Goal: Task Accomplishment & Management: Use online tool/utility

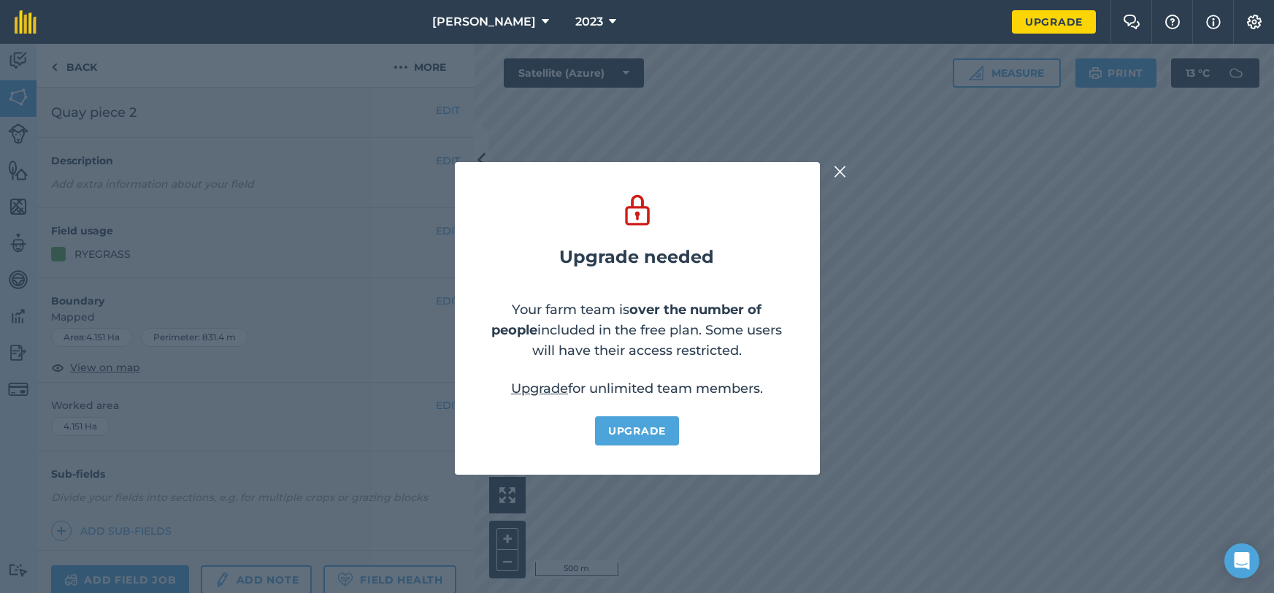
click at [835, 168] on img at bounding box center [840, 172] width 13 height 18
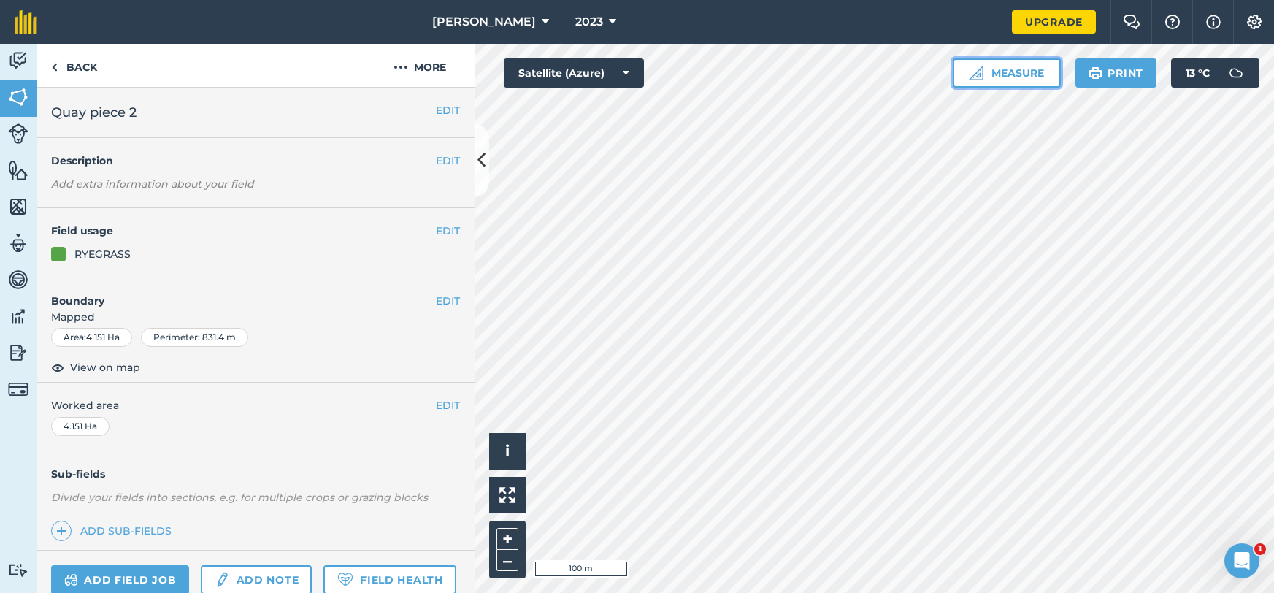
click at [976, 82] on button "Measure" at bounding box center [1007, 72] width 108 height 29
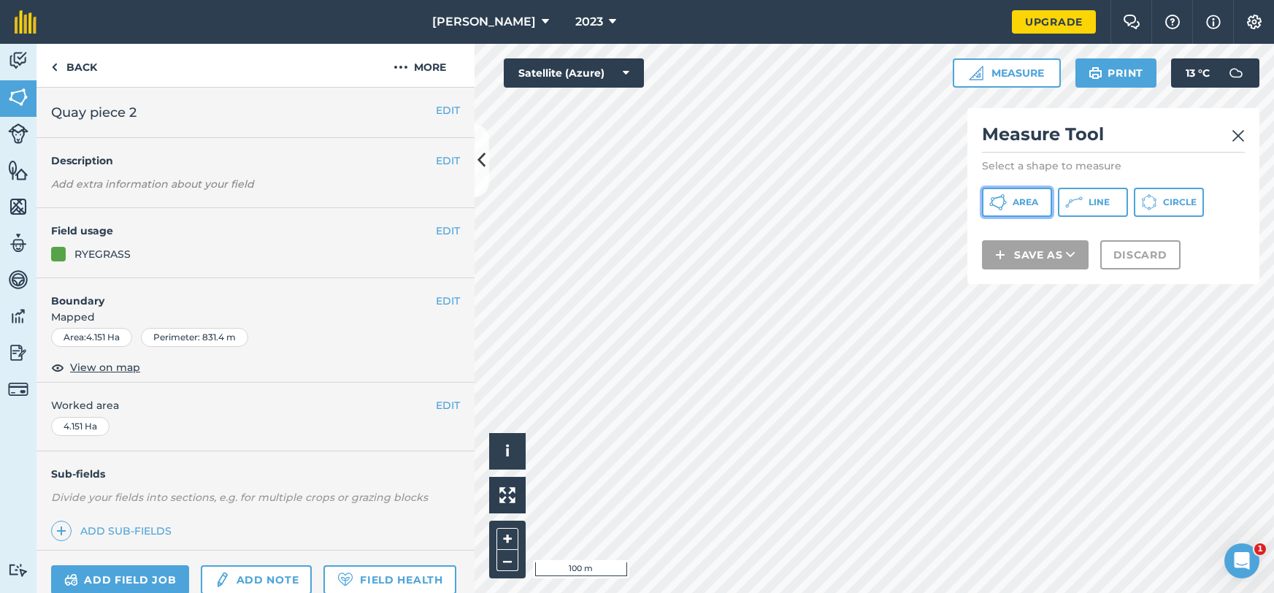
click at [1024, 209] on button "Area" at bounding box center [1017, 202] width 70 height 29
click at [1246, 138] on div "Measure Tool Select a shape to measure Area Line Circle Save as Discard" at bounding box center [1114, 196] width 292 height 176
click at [1242, 134] on img at bounding box center [1238, 136] width 13 height 18
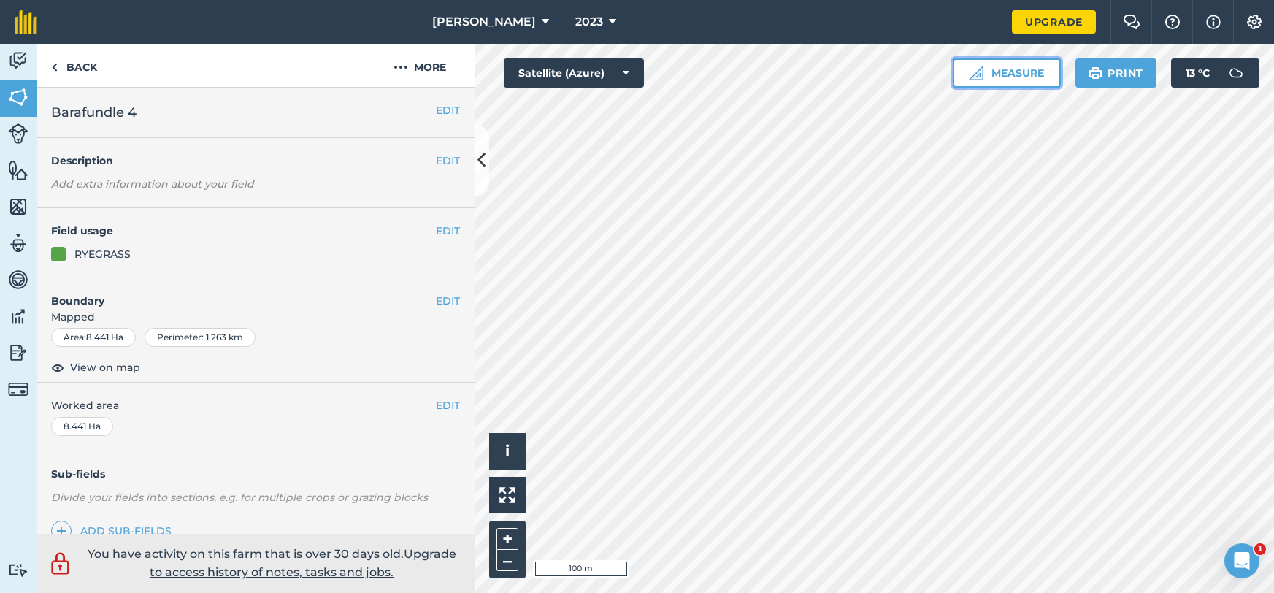
click at [1023, 80] on button "Measure" at bounding box center [1007, 72] width 108 height 29
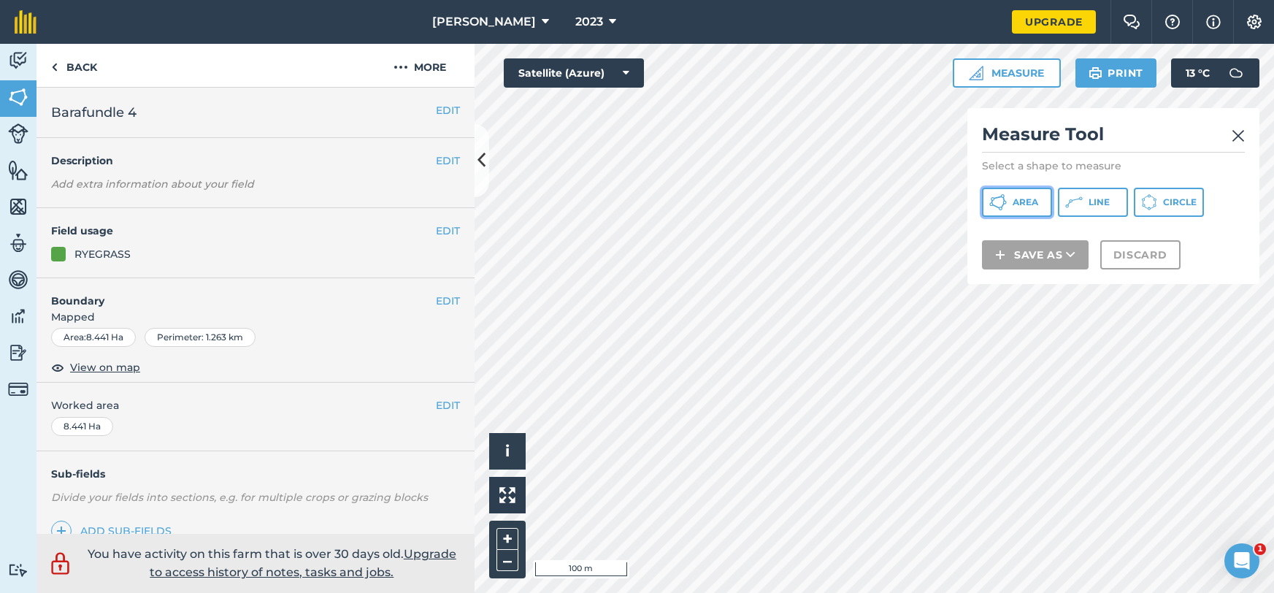
drag, startPoint x: 1044, startPoint y: 199, endPoint x: 1019, endPoint y: 207, distance: 25.9
click at [1044, 199] on button "Area" at bounding box center [1017, 202] width 70 height 29
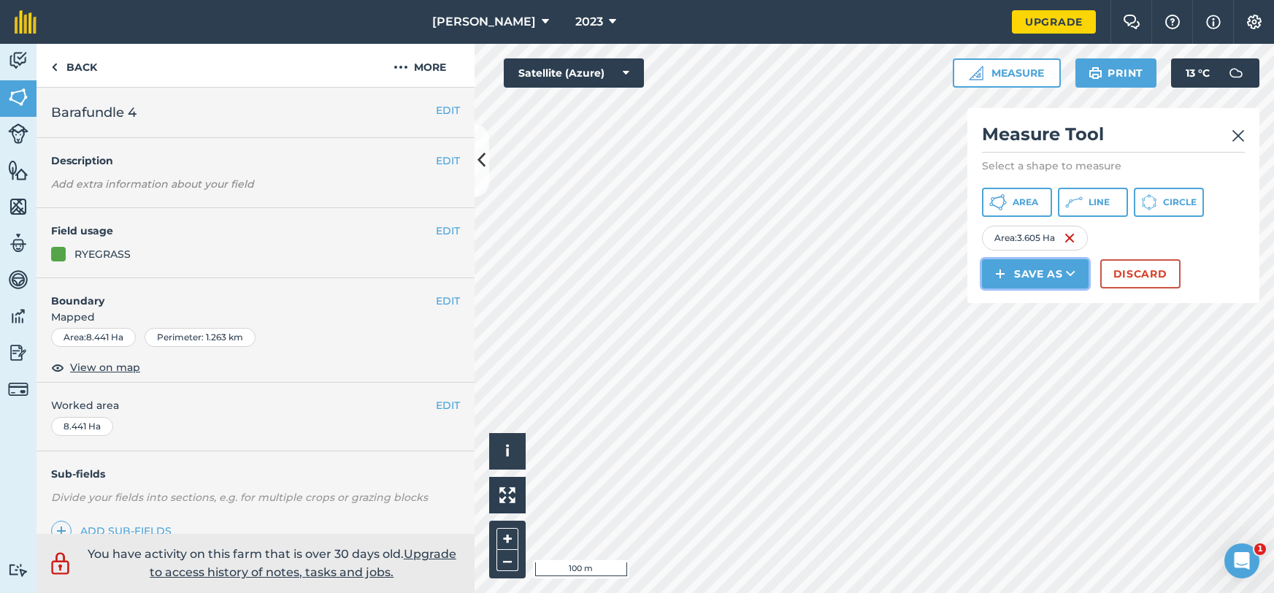
click at [1026, 271] on button "Save as" at bounding box center [1035, 273] width 107 height 29
click at [1030, 379] on link "Note" at bounding box center [1036, 372] width 102 height 32
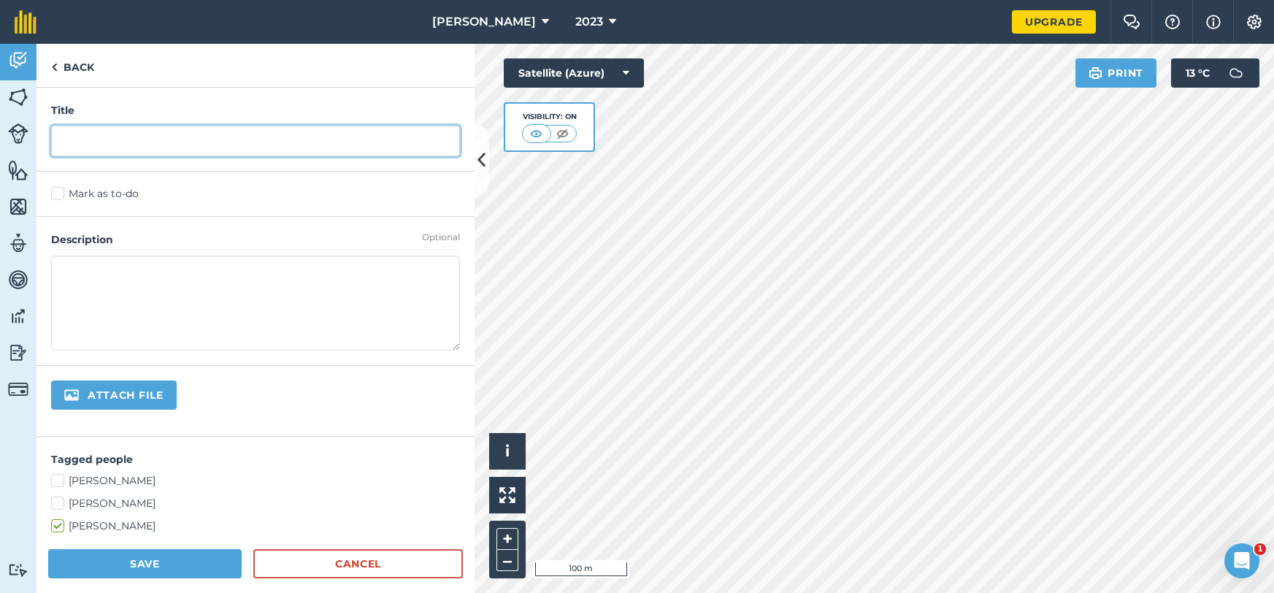
click at [195, 137] on input "text" at bounding box center [255, 141] width 409 height 31
type input "grazed"
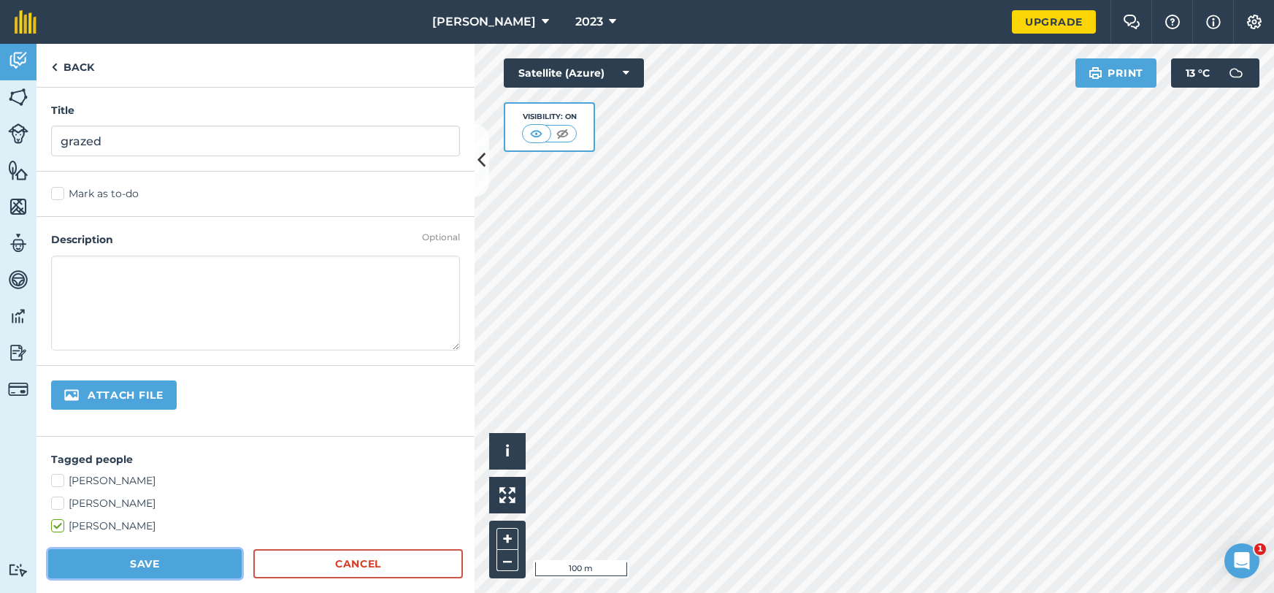
click at [153, 570] on button "Save" at bounding box center [145, 563] width 194 height 29
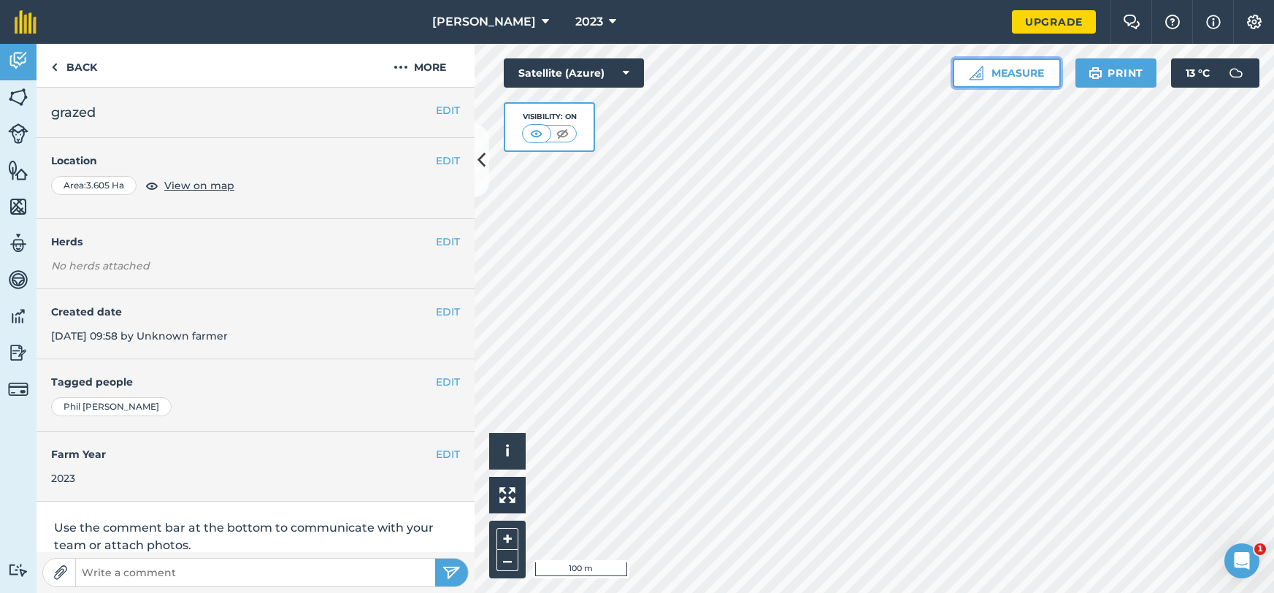
click at [1014, 70] on button "Measure" at bounding box center [1007, 72] width 108 height 29
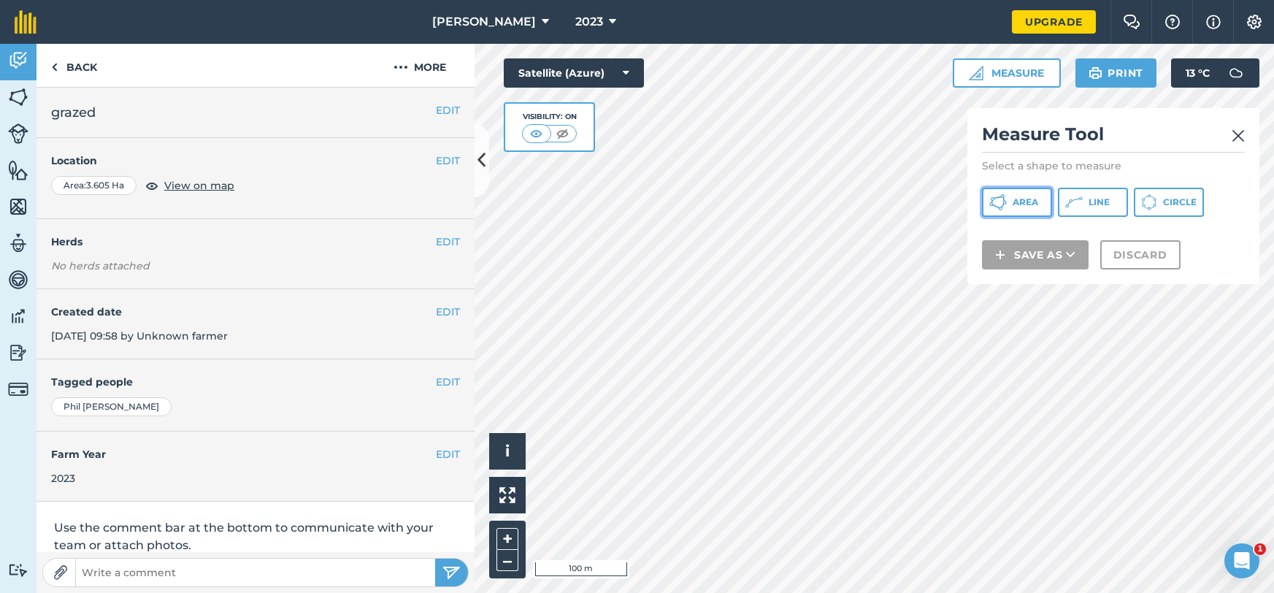
click at [1036, 212] on button "Area" at bounding box center [1017, 202] width 70 height 29
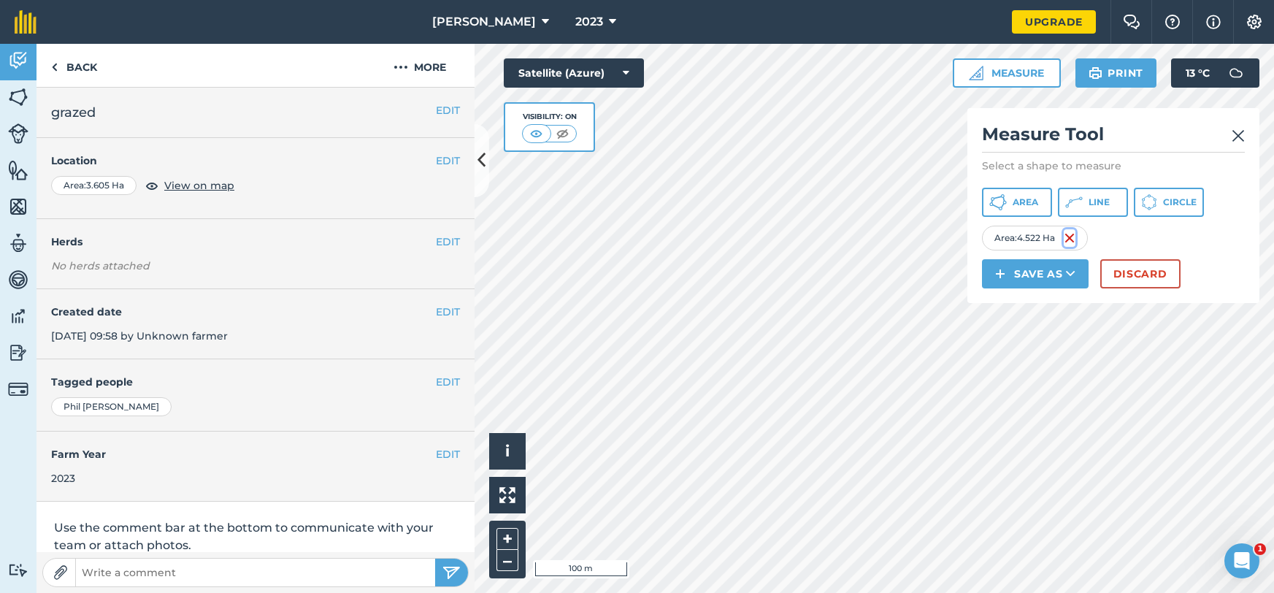
click at [1071, 239] on img at bounding box center [1070, 238] width 12 height 18
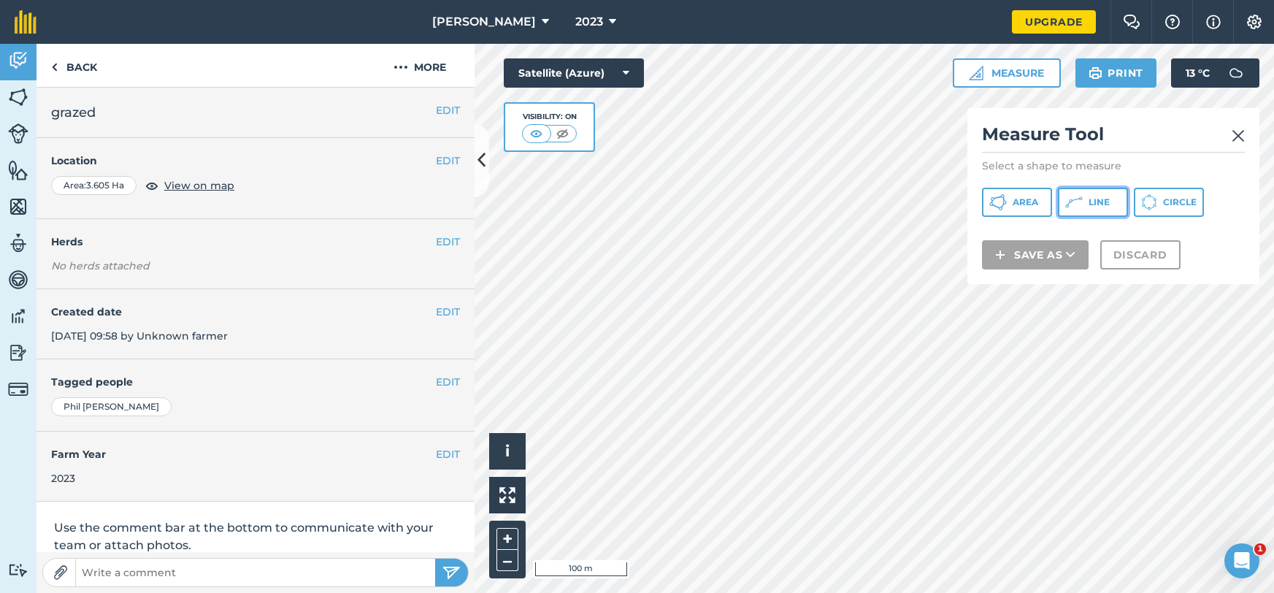
click at [1106, 205] on span "Line" at bounding box center [1099, 202] width 21 height 12
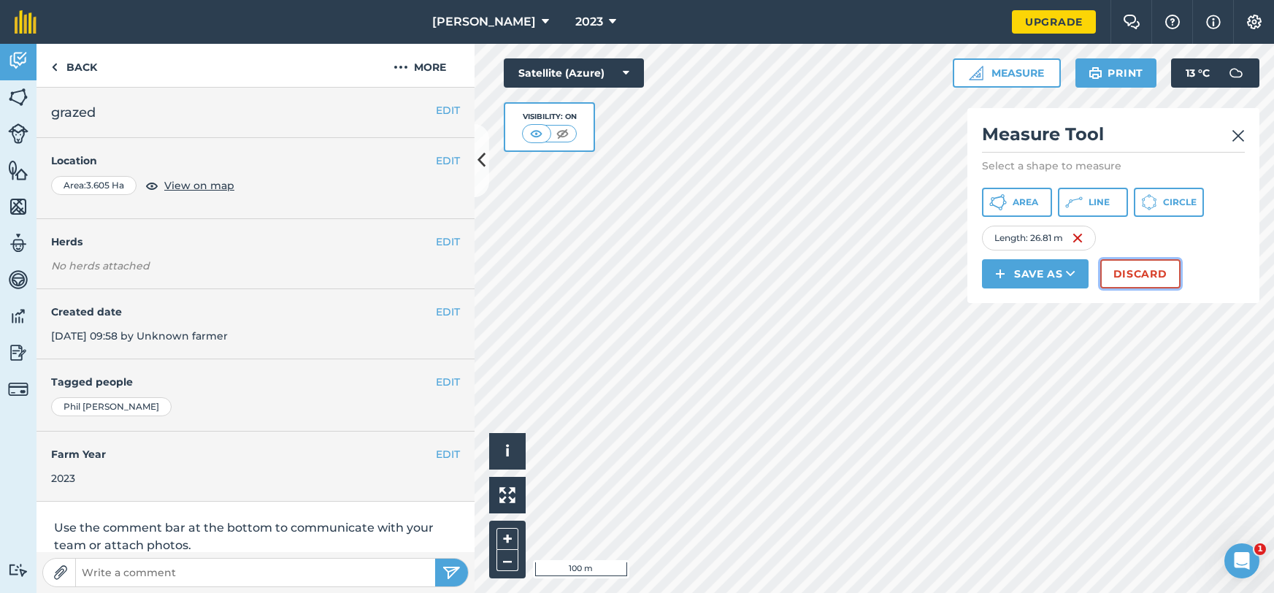
click at [1131, 282] on button "Discard" at bounding box center [1141, 273] width 80 height 29
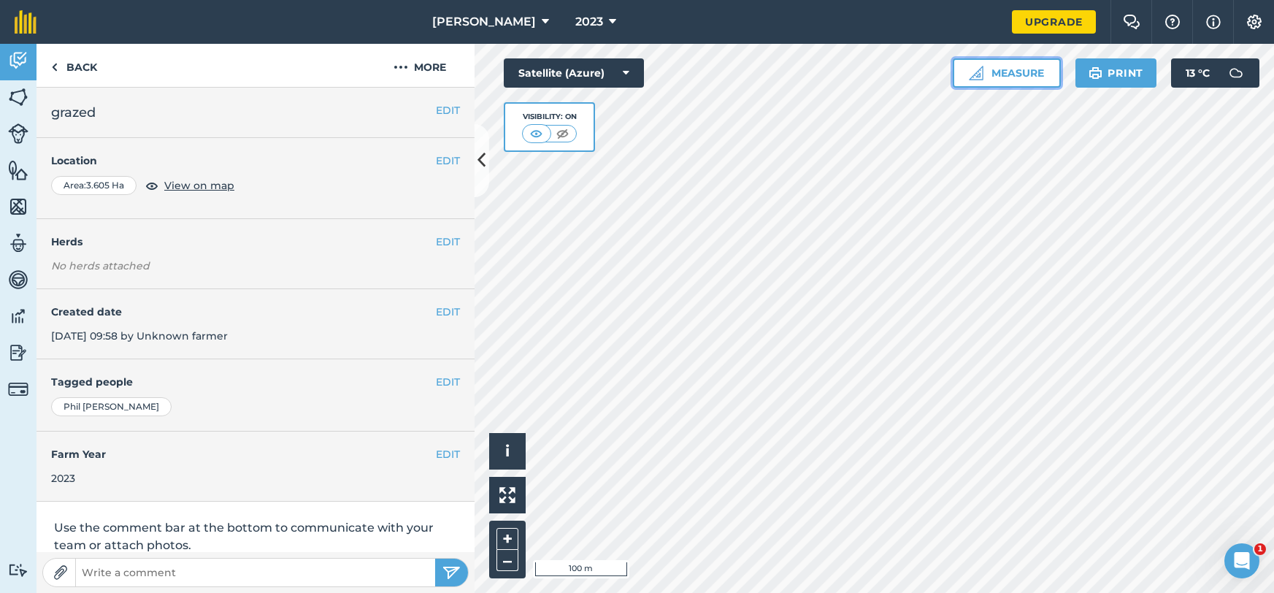
click at [1039, 70] on button "Measure" at bounding box center [1007, 72] width 108 height 29
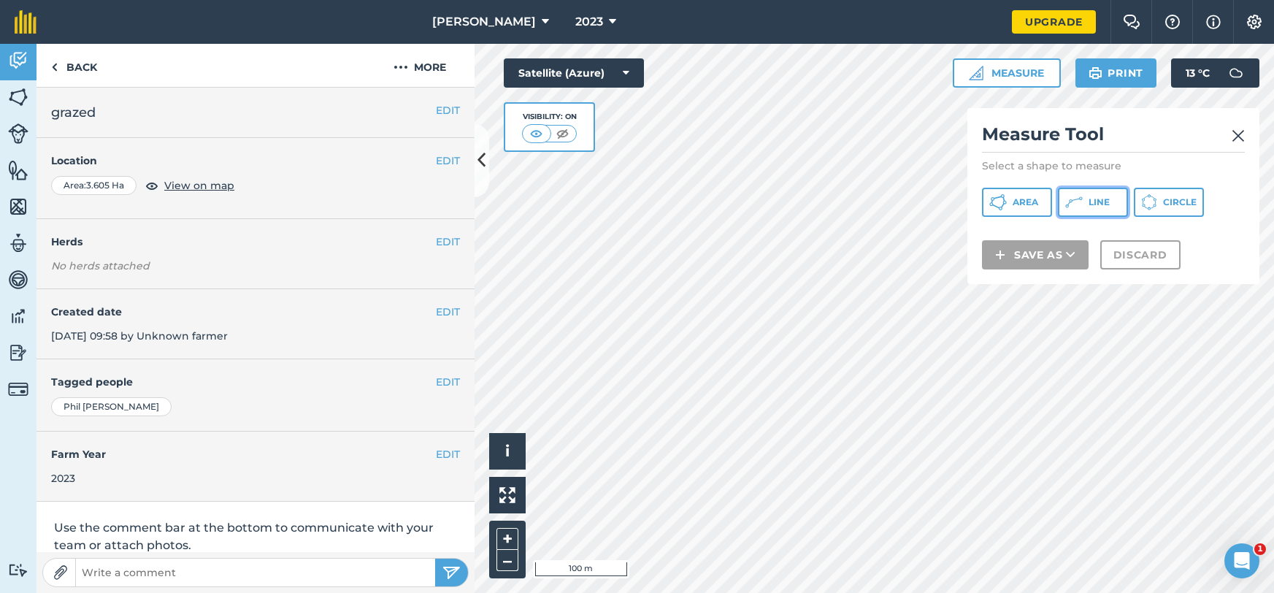
click at [1079, 206] on icon at bounding box center [1075, 203] width 18 height 18
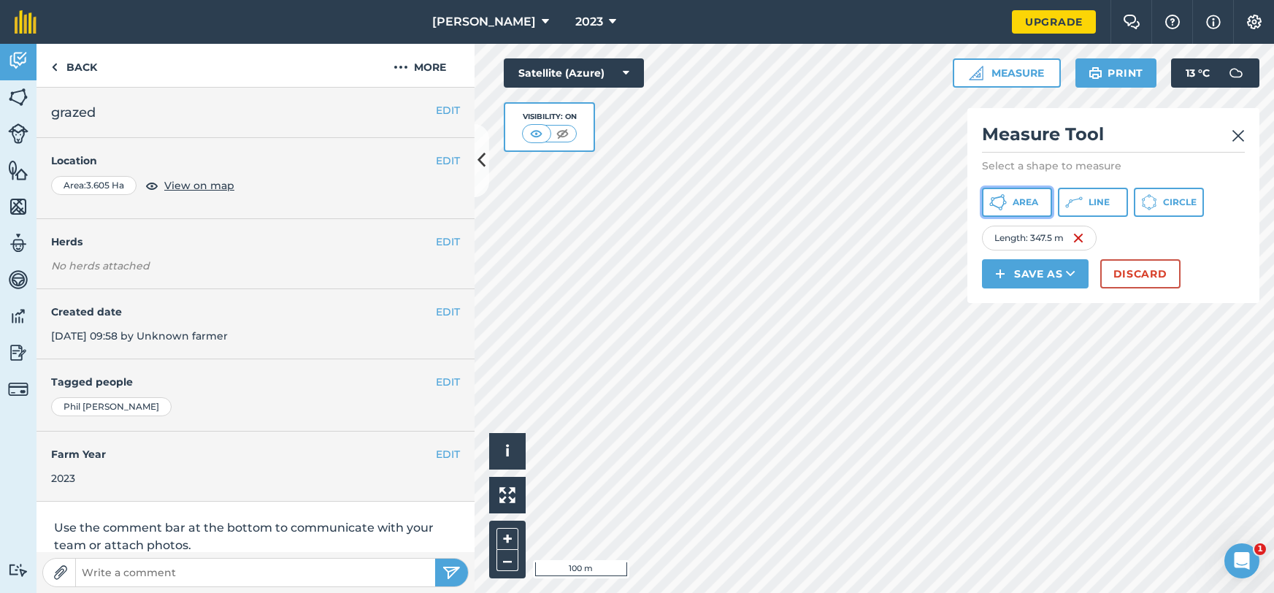
click at [1022, 205] on span "Area" at bounding box center [1026, 202] width 26 height 12
click at [1039, 276] on button "Save as" at bounding box center [1035, 273] width 107 height 29
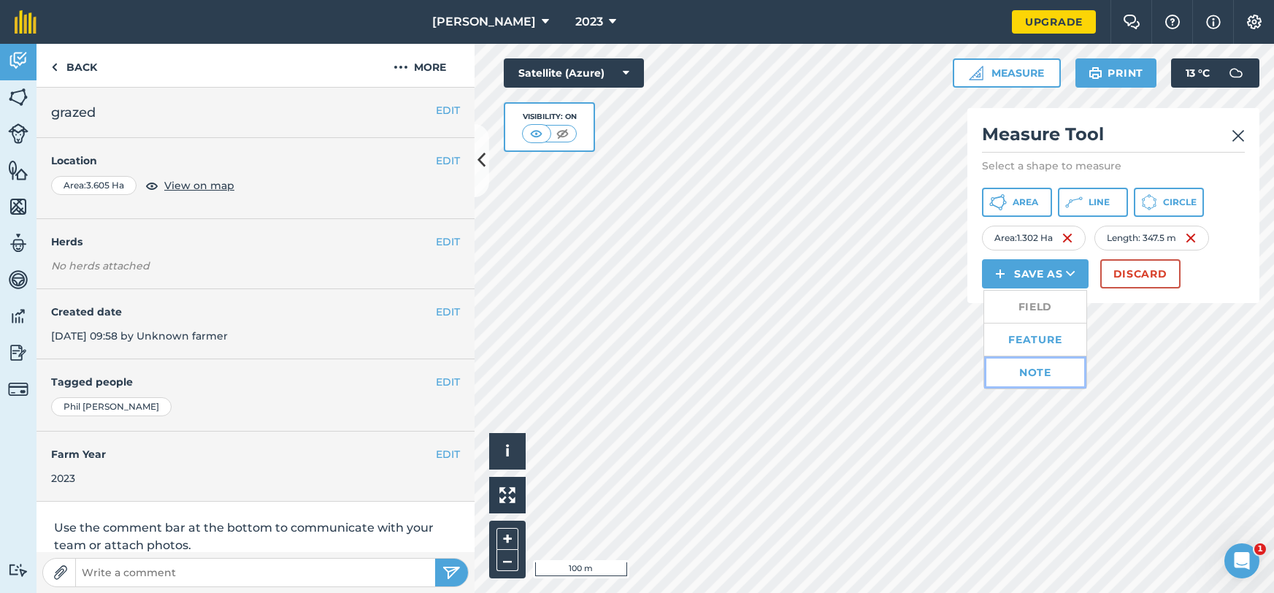
click at [1034, 371] on link "Note" at bounding box center [1036, 372] width 102 height 32
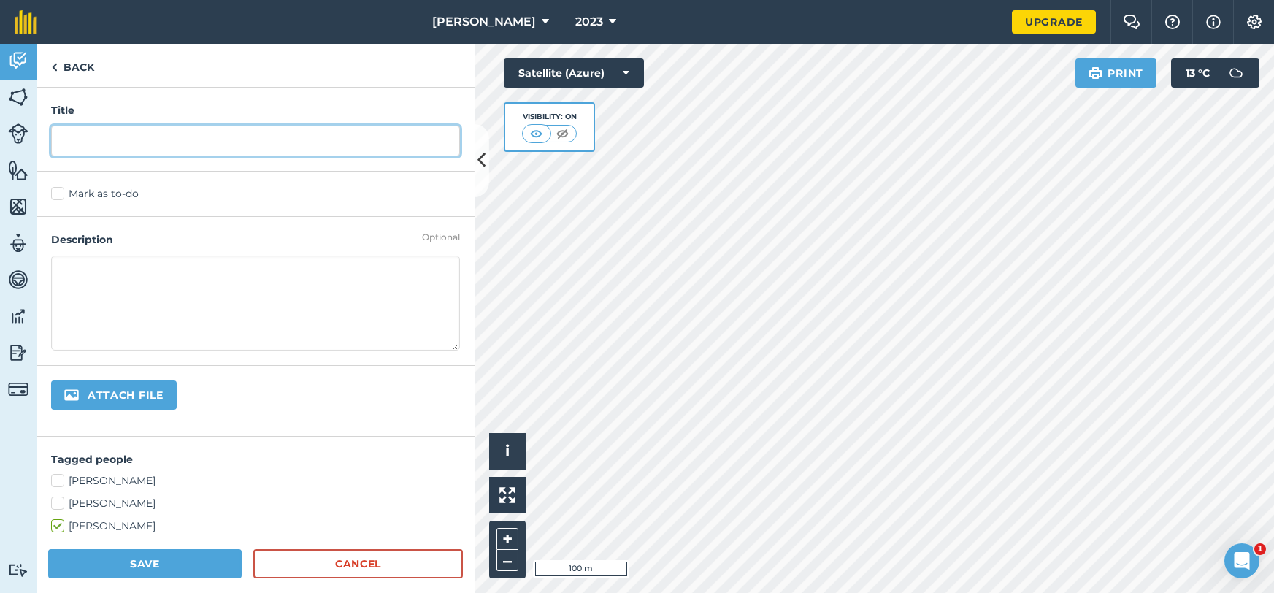
click at [257, 148] on input "text" at bounding box center [255, 141] width 409 height 31
type input "4"
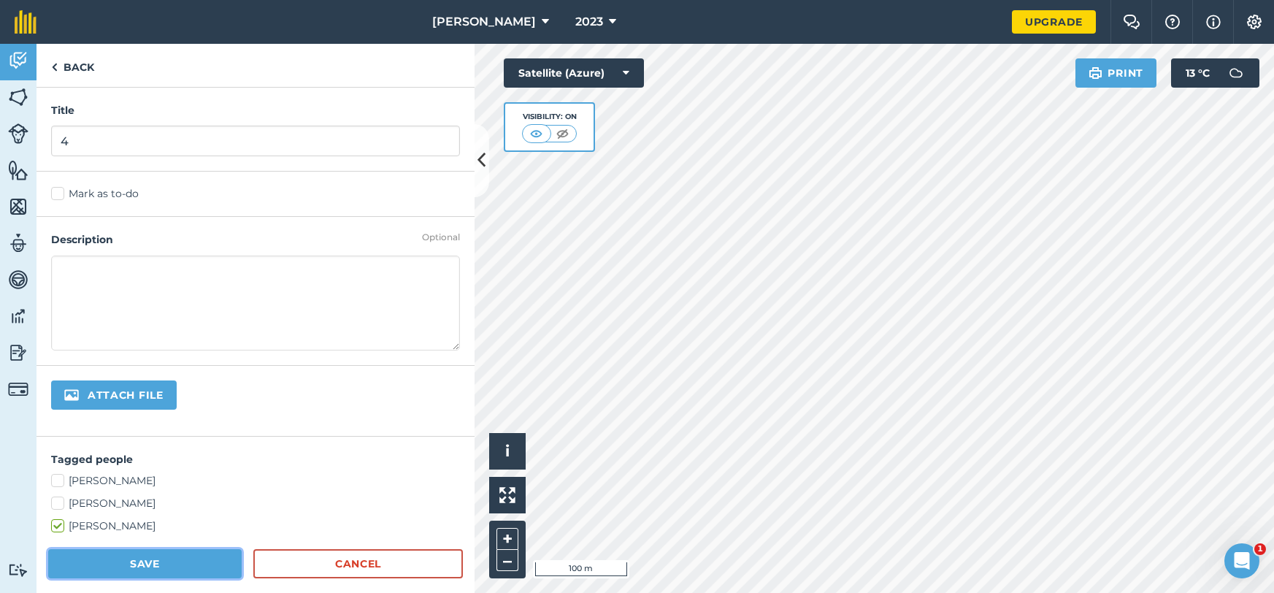
click at [136, 567] on button "Save" at bounding box center [145, 563] width 194 height 29
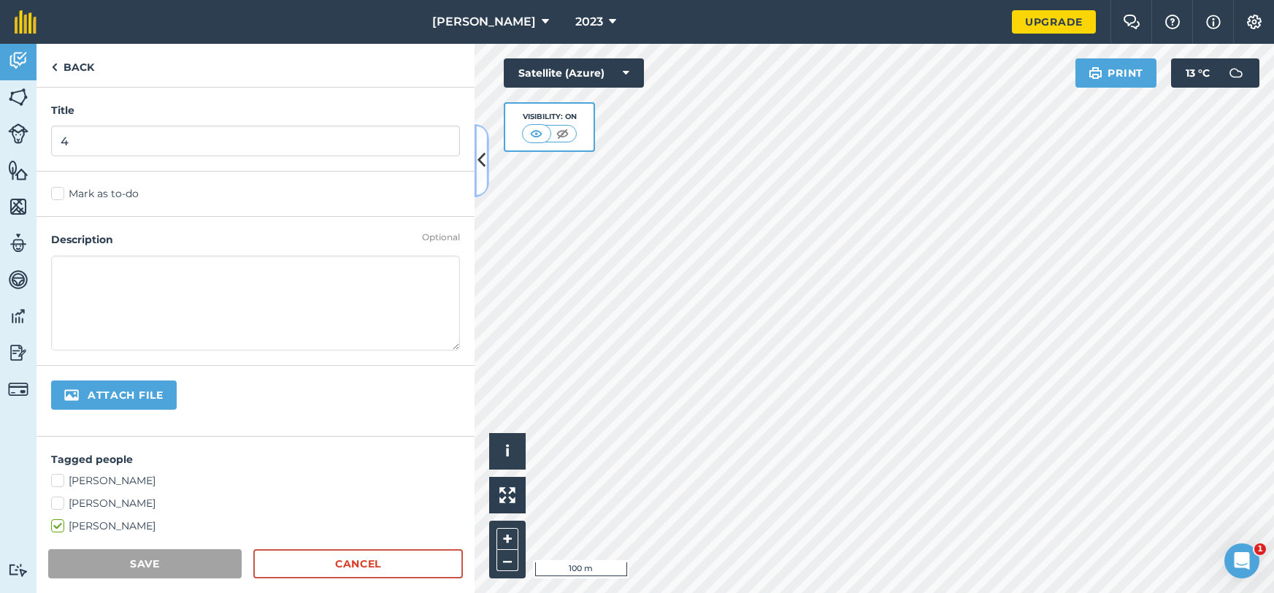
click at [475, 175] on button at bounding box center [482, 160] width 15 height 73
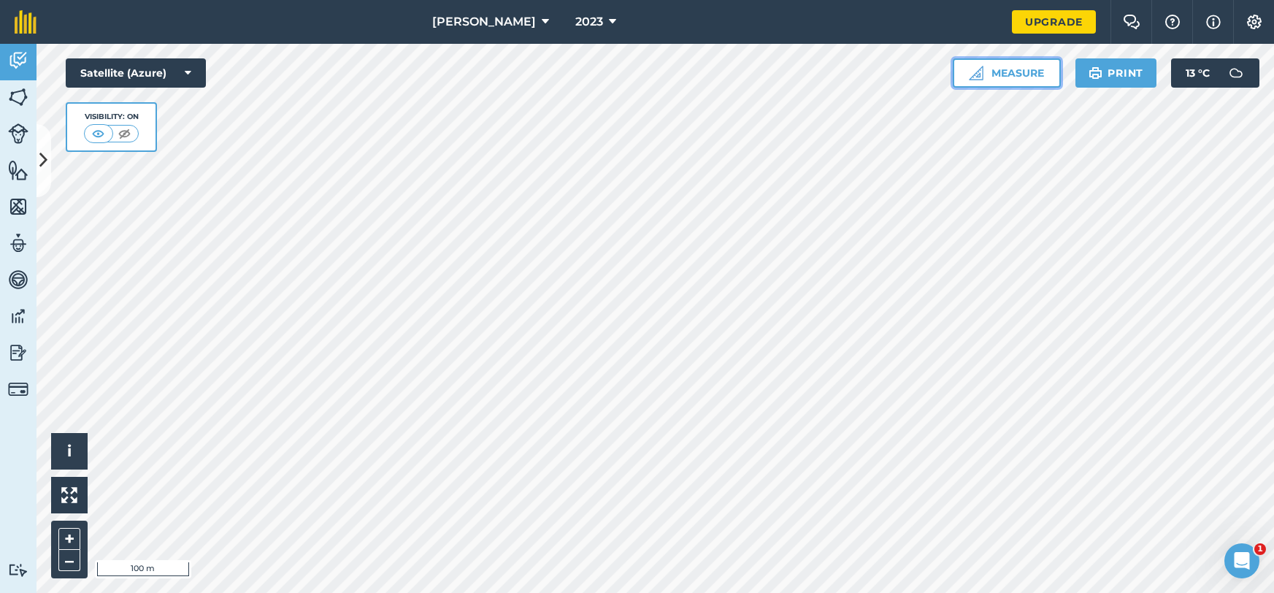
click at [1009, 79] on button "Measure" at bounding box center [1007, 72] width 108 height 29
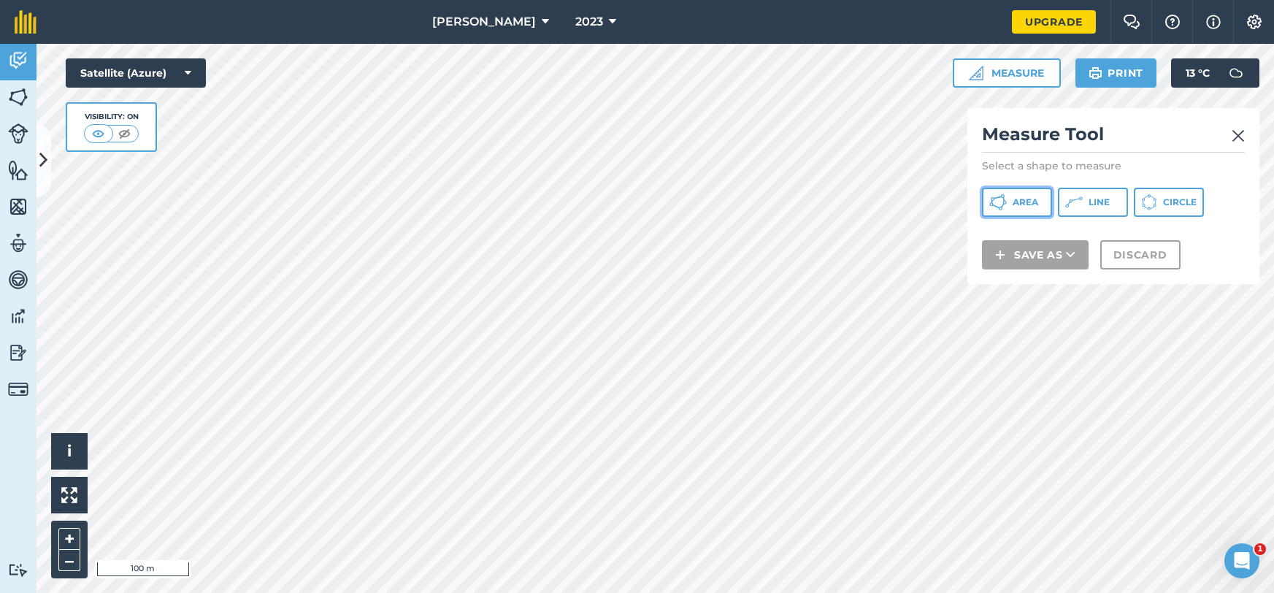
click at [1028, 198] on span "Area" at bounding box center [1026, 202] width 26 height 12
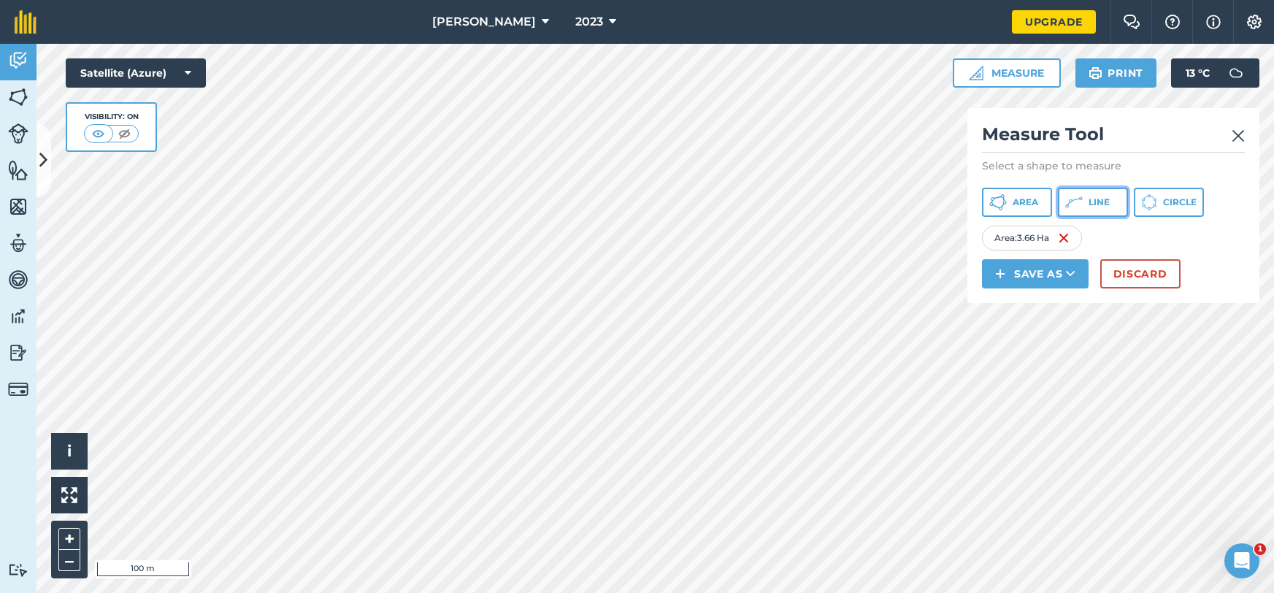
click at [1106, 202] on span "Line" at bounding box center [1099, 202] width 21 height 12
click at [1008, 202] on button "Area" at bounding box center [1017, 202] width 70 height 29
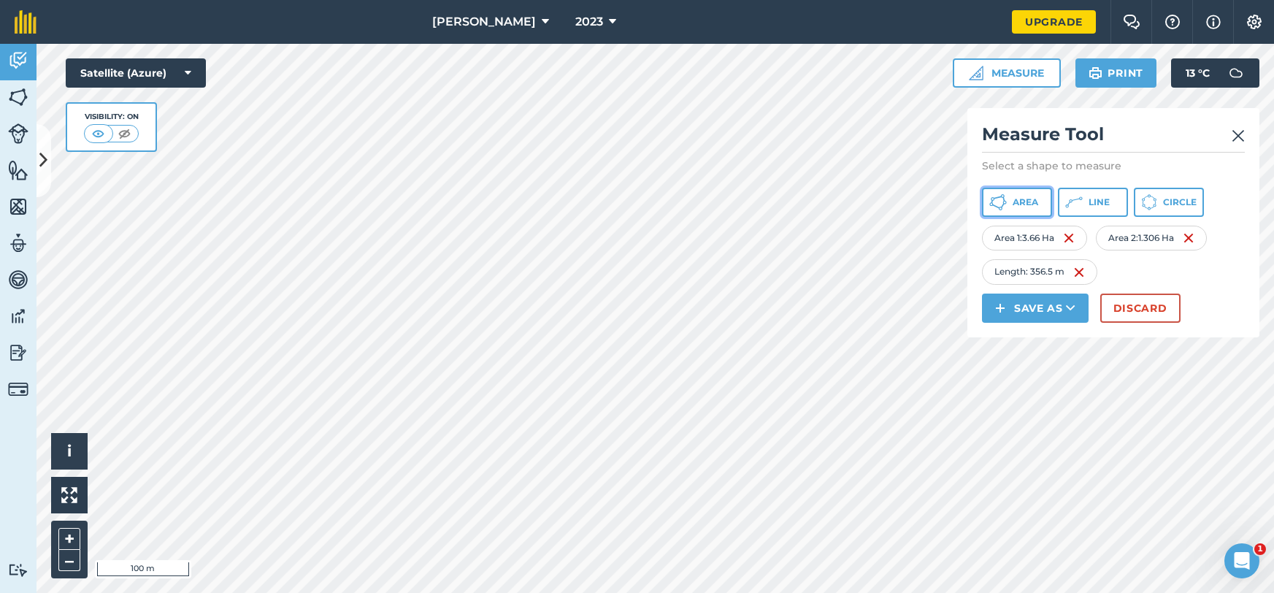
click at [1011, 206] on button "Area" at bounding box center [1017, 202] width 70 height 29
click at [1201, 271] on img at bounding box center [1197, 273] width 12 height 18
click at [1086, 199] on button "Line" at bounding box center [1093, 202] width 70 height 29
click at [1022, 200] on span "Area" at bounding box center [1026, 202] width 26 height 12
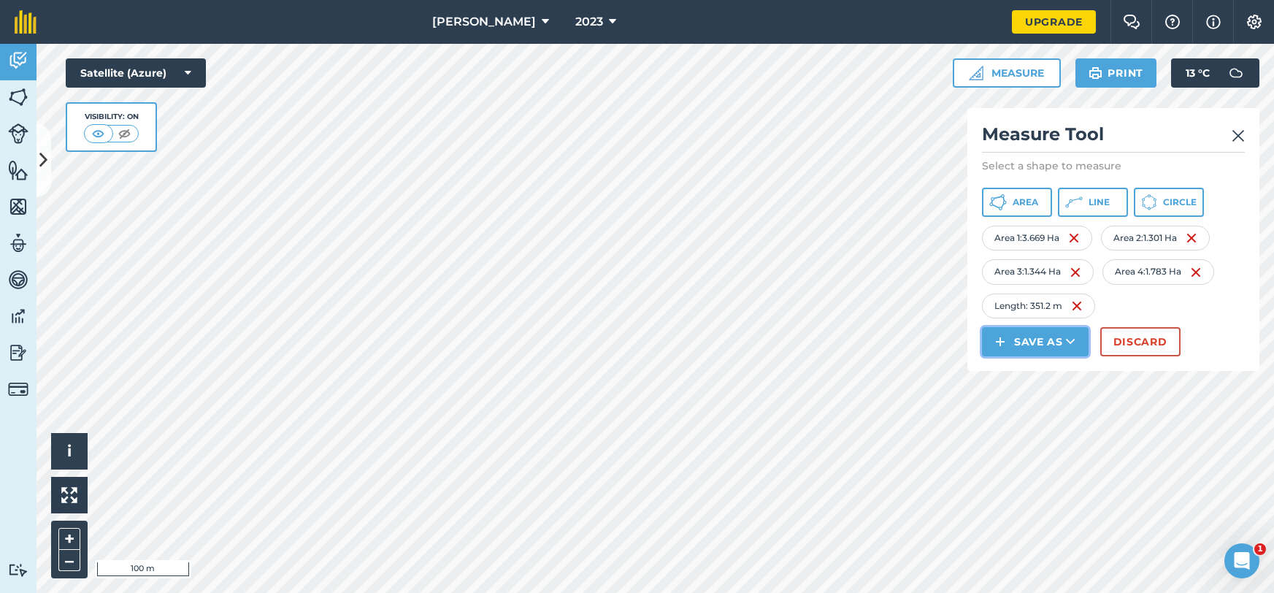
click at [1050, 342] on button "Save as" at bounding box center [1035, 341] width 107 height 29
click at [1058, 434] on link "Note" at bounding box center [1036, 440] width 102 height 32
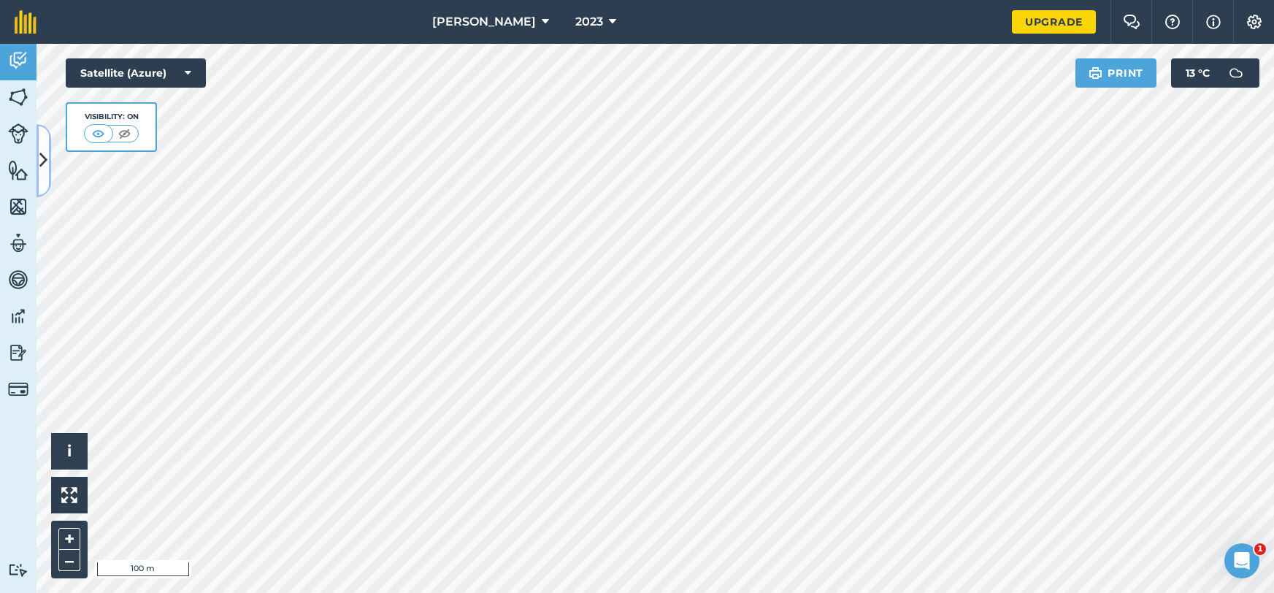
click at [48, 154] on button at bounding box center [44, 160] width 15 height 73
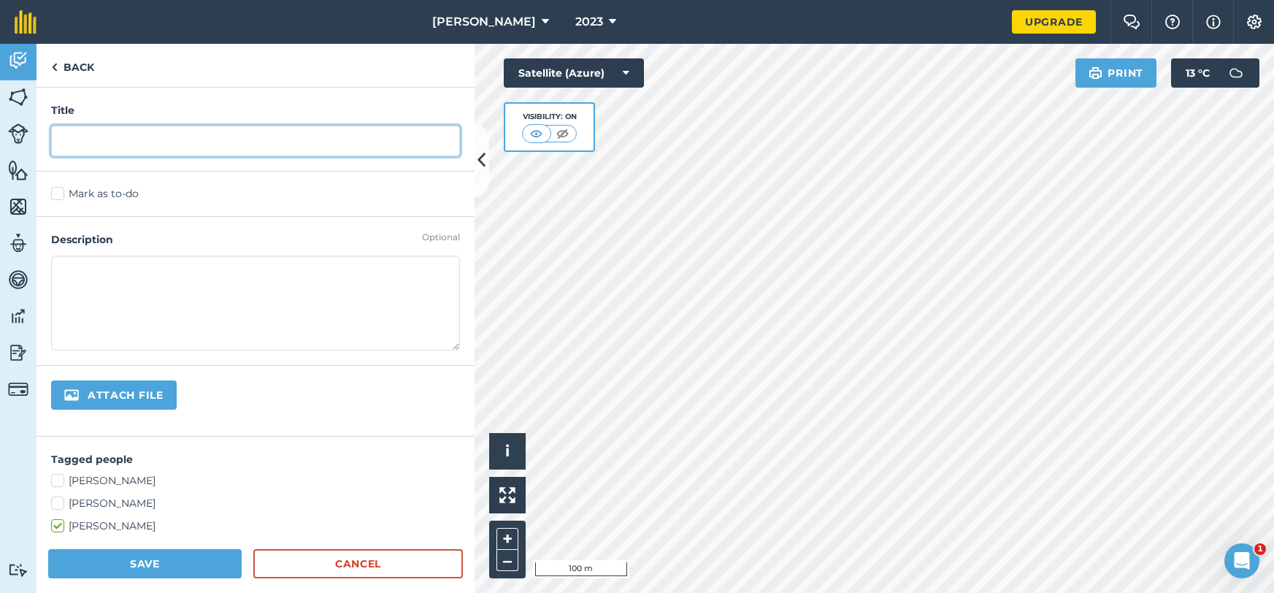
click at [117, 135] on input "text" at bounding box center [255, 141] width 409 height 31
type input "bara 4"
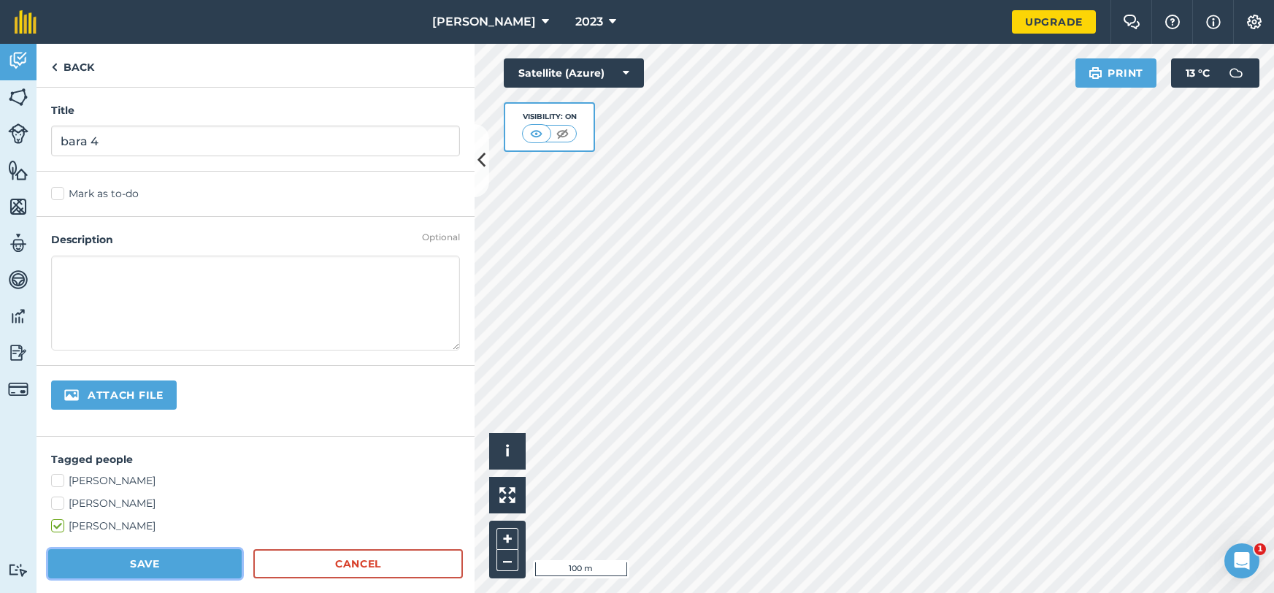
click at [137, 557] on button "Save" at bounding box center [145, 563] width 194 height 29
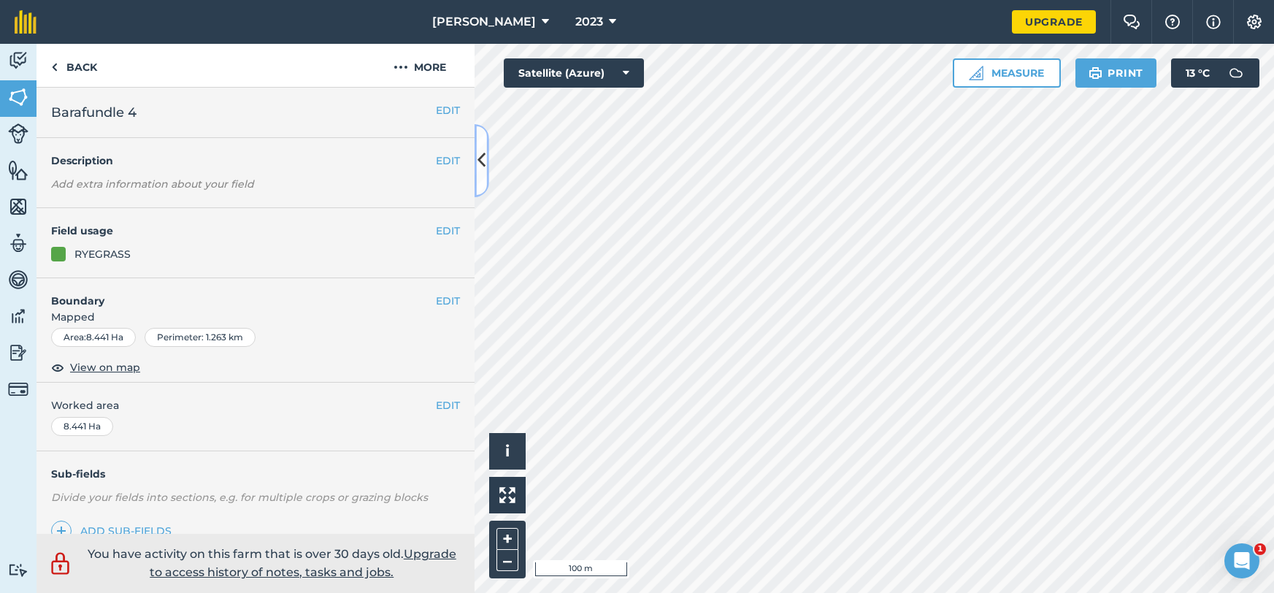
click at [478, 152] on icon at bounding box center [482, 161] width 8 height 26
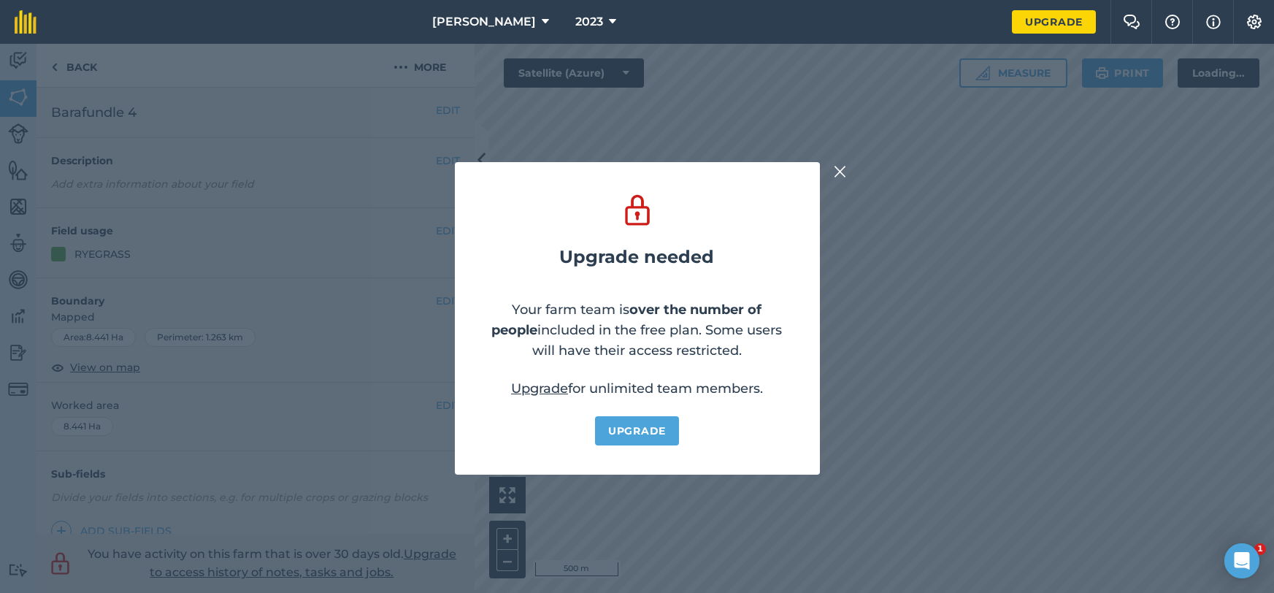
click at [841, 171] on img at bounding box center [840, 172] width 13 height 18
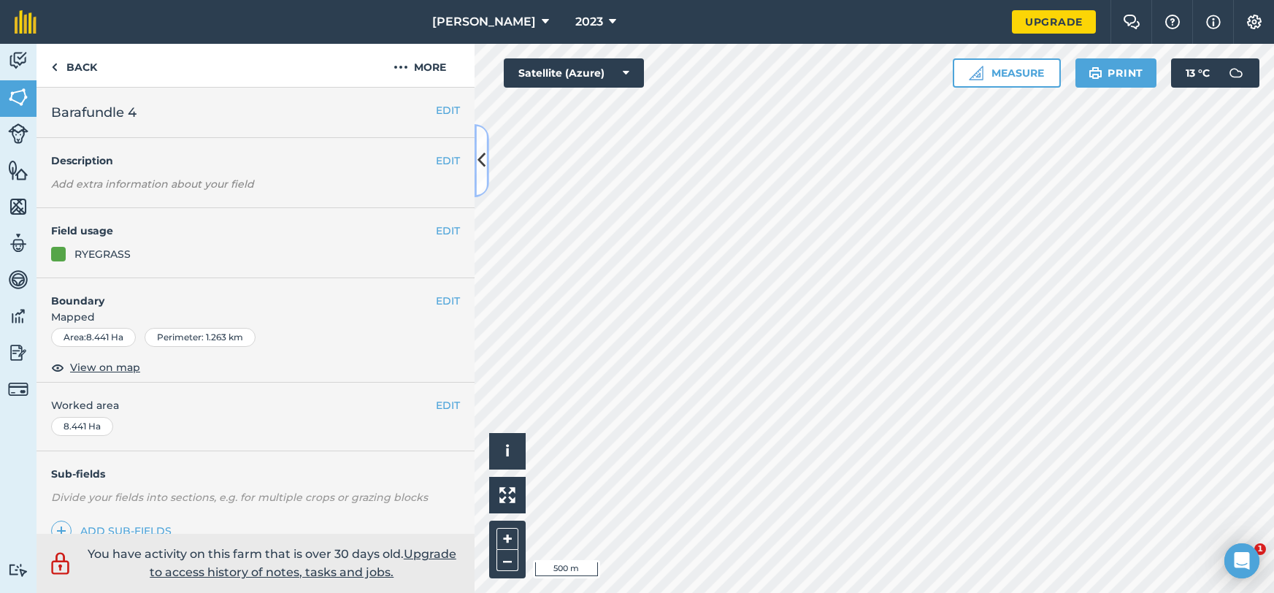
click at [478, 178] on button at bounding box center [482, 160] width 15 height 73
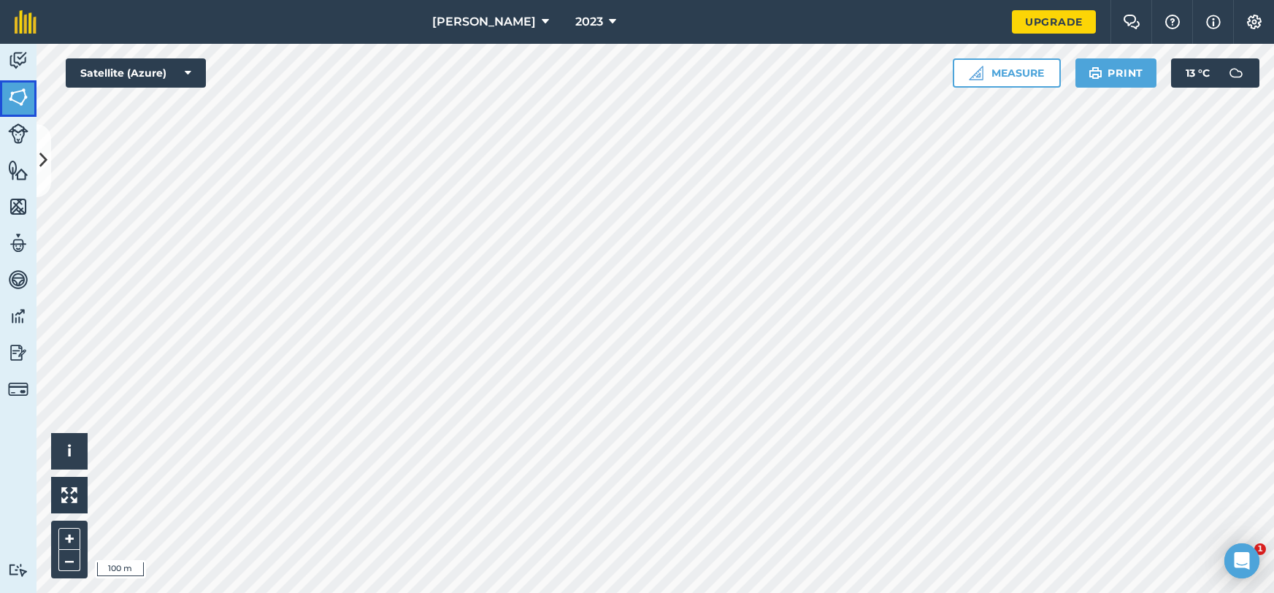
click at [18, 99] on img at bounding box center [18, 97] width 20 height 22
click at [46, 148] on icon at bounding box center [43, 161] width 8 height 26
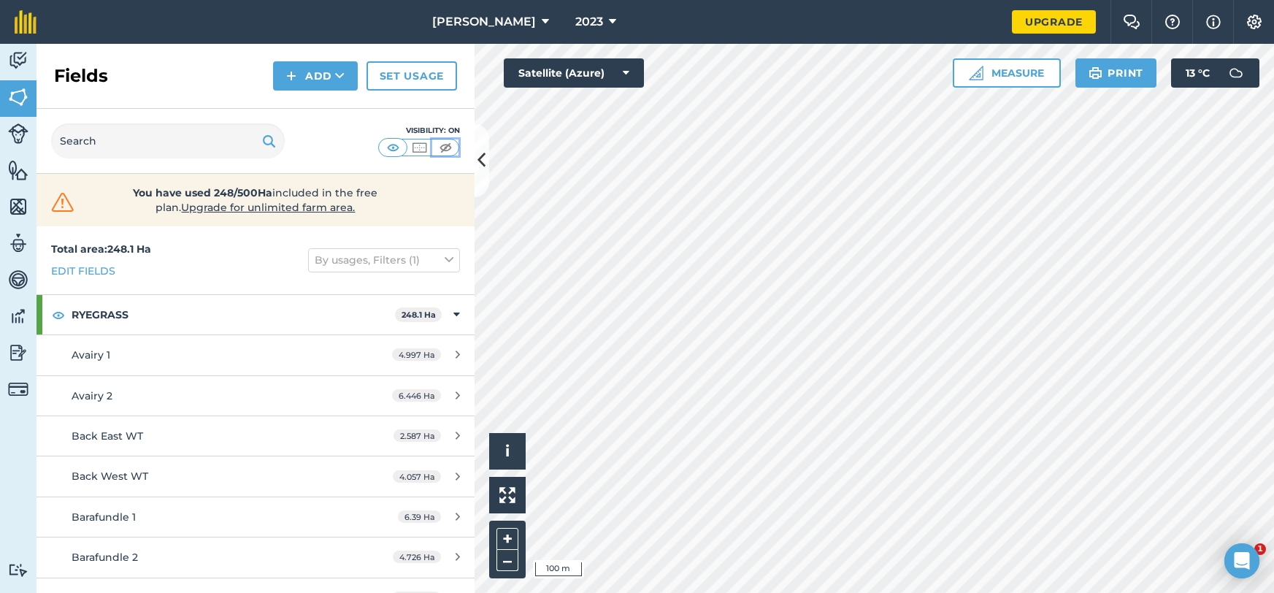
click at [446, 150] on img at bounding box center [446, 147] width 18 height 15
click at [419, 144] on img at bounding box center [419, 147] width 18 height 15
click at [397, 148] on img at bounding box center [393, 147] width 18 height 15
click at [417, 150] on img at bounding box center [419, 147] width 18 height 15
click at [1001, 80] on button "Measure" at bounding box center [1007, 72] width 108 height 29
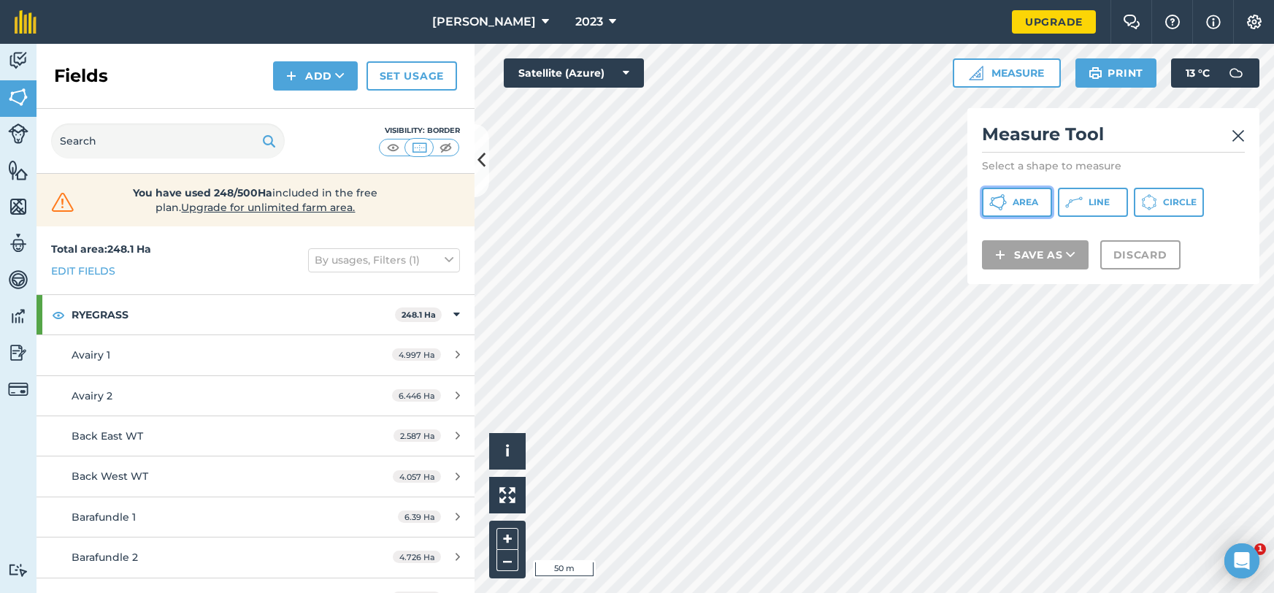
click at [1033, 201] on span "Area" at bounding box center [1026, 202] width 26 height 12
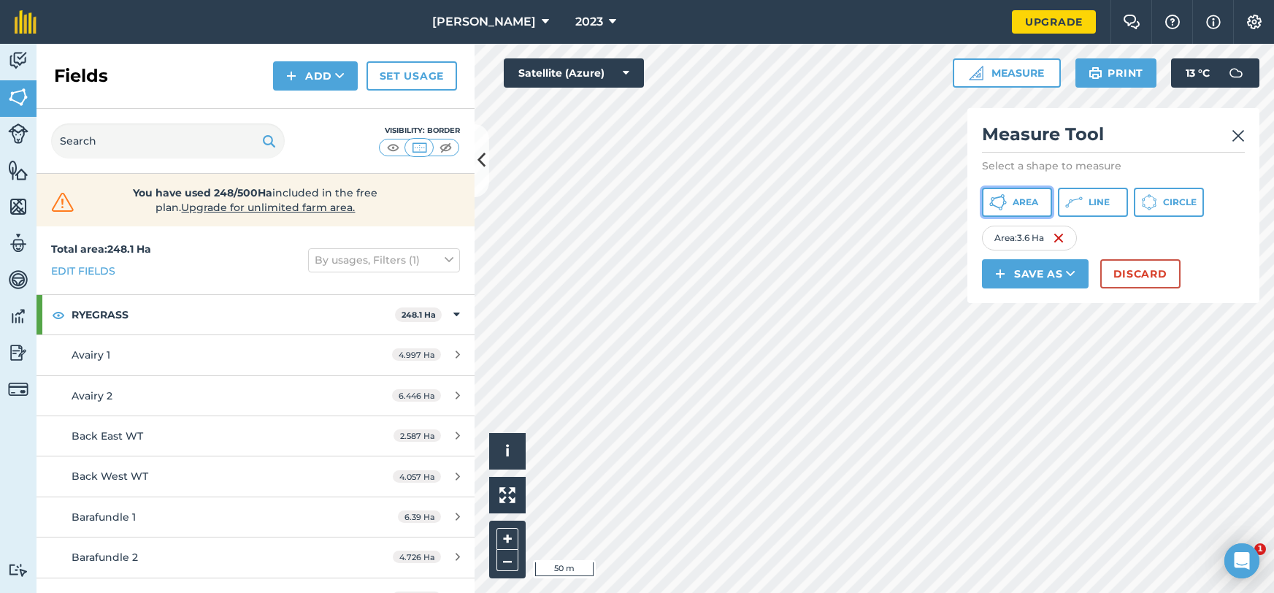
click at [1025, 203] on span "Area" at bounding box center [1026, 202] width 26 height 12
click at [1009, 199] on button "Area" at bounding box center [1017, 202] width 70 height 29
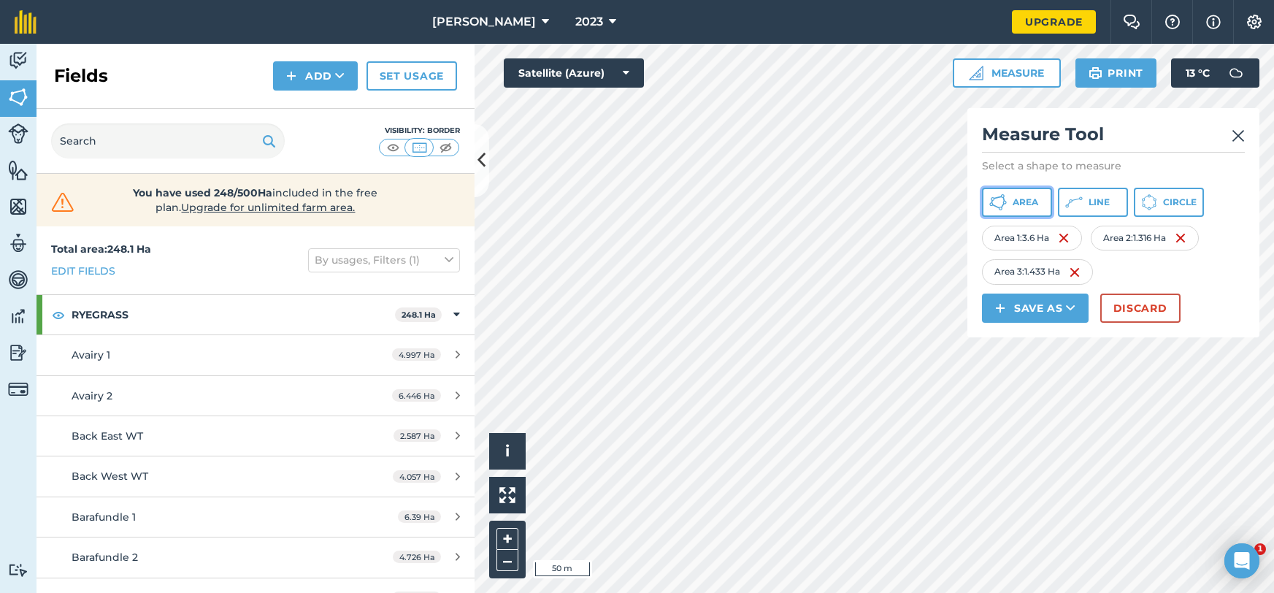
click at [1031, 205] on span "Area" at bounding box center [1026, 202] width 26 height 12
click at [1067, 237] on img at bounding box center [1064, 238] width 12 height 18
click at [1075, 265] on img at bounding box center [1075, 273] width 12 height 18
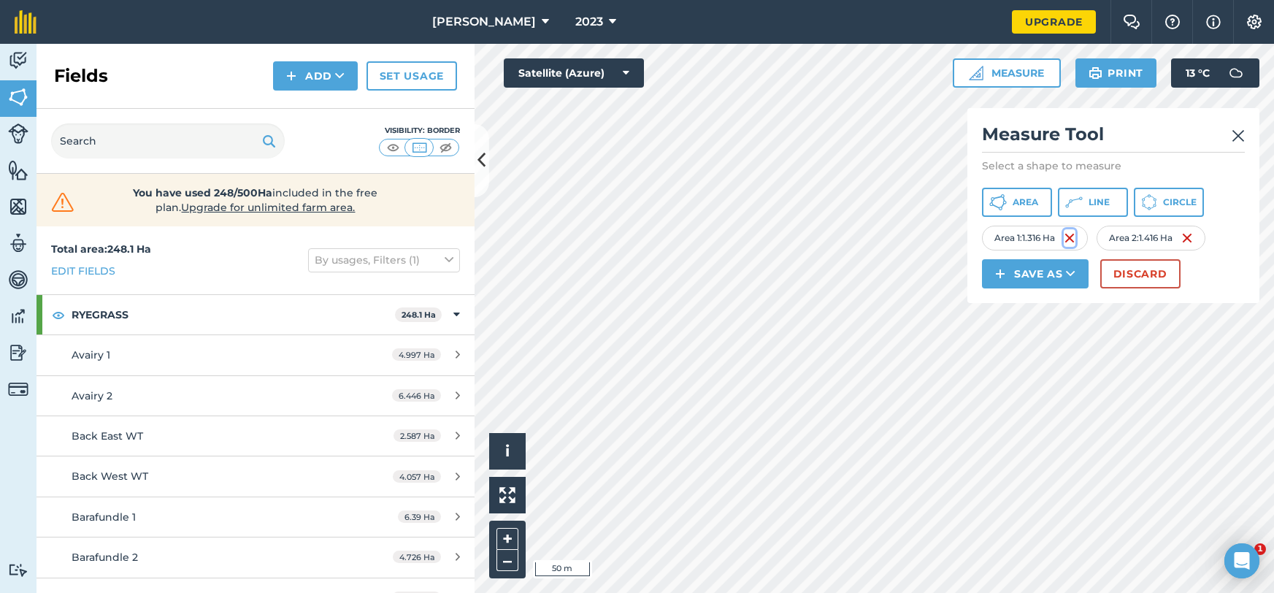
click at [1073, 239] on img at bounding box center [1070, 238] width 12 height 18
click at [1068, 234] on img at bounding box center [1066, 238] width 12 height 18
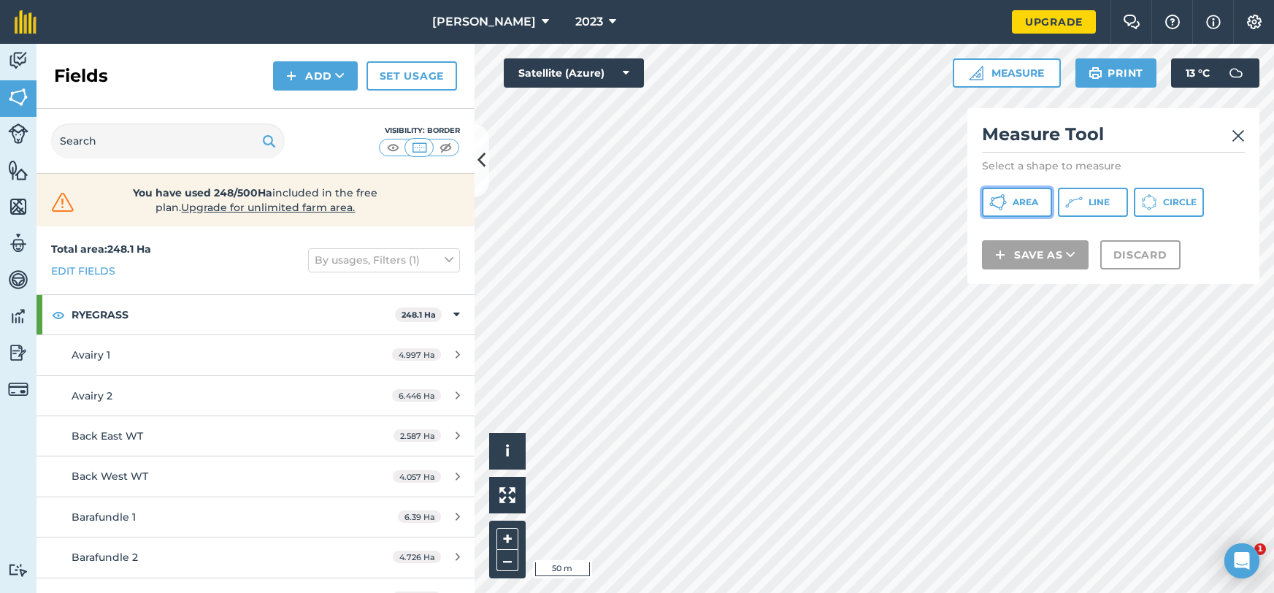
click at [1031, 208] on button "Area" at bounding box center [1017, 202] width 70 height 29
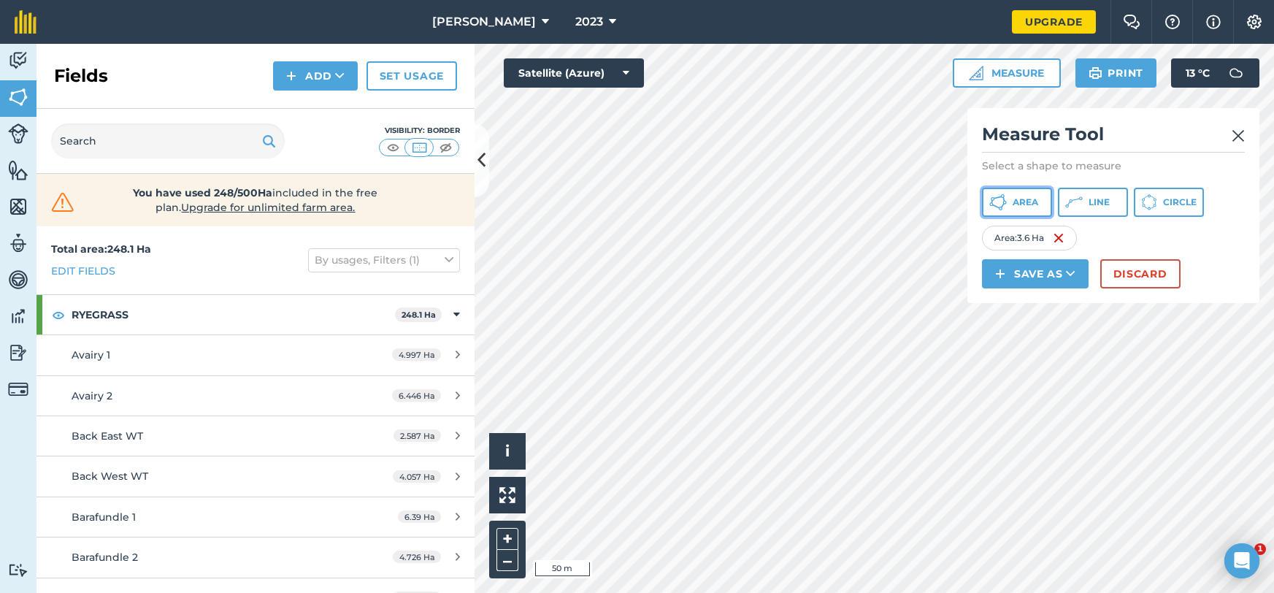
click at [1023, 198] on span "Area" at bounding box center [1026, 202] width 26 height 12
click at [1185, 238] on img at bounding box center [1182, 238] width 12 height 18
click at [1024, 208] on button "Area" at bounding box center [1017, 202] width 70 height 29
click at [1015, 202] on span "Area" at bounding box center [1026, 202] width 26 height 12
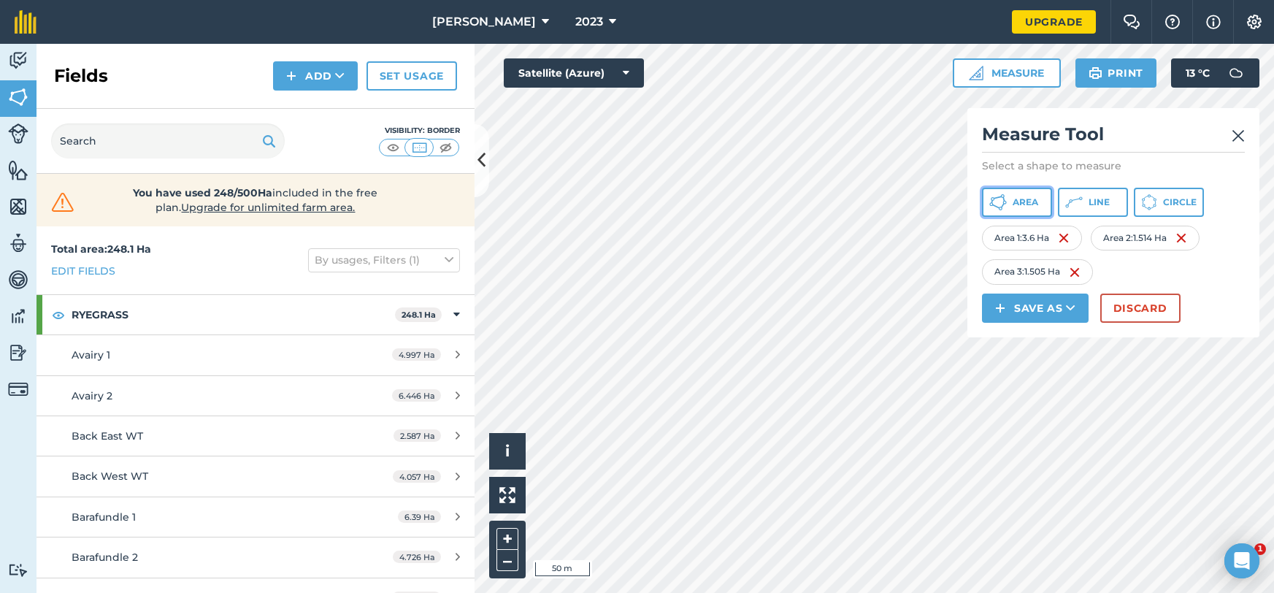
click at [1023, 211] on button "Area" at bounding box center [1017, 202] width 70 height 29
click at [1088, 197] on button "Line" at bounding box center [1093, 202] width 70 height 29
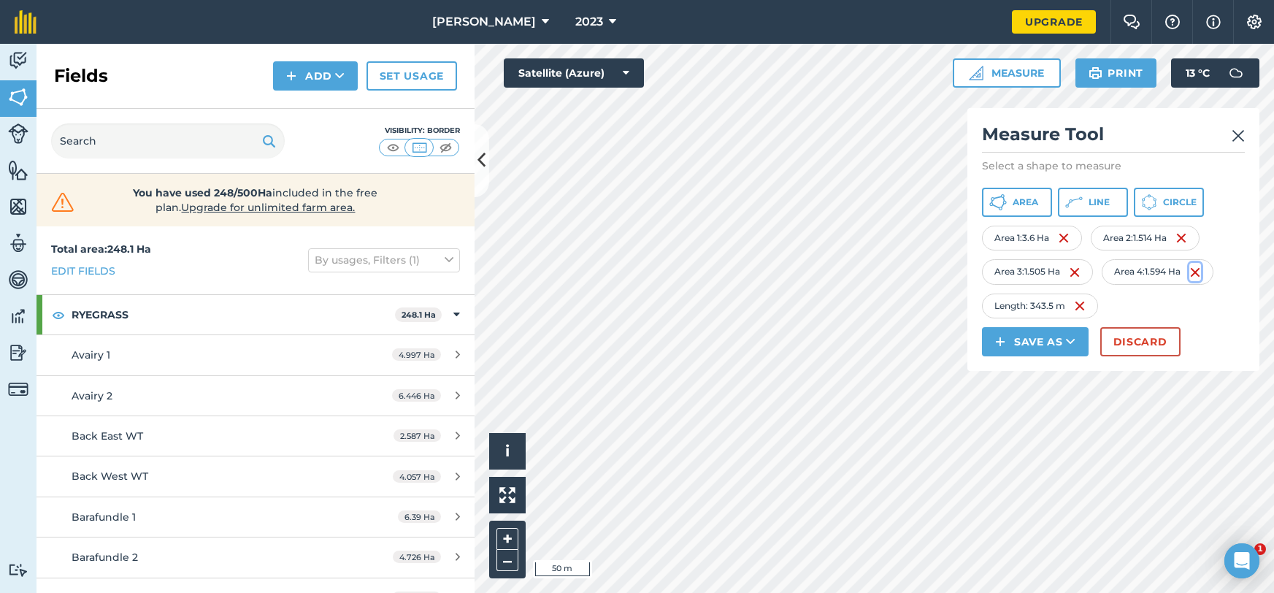
click at [1201, 272] on img at bounding box center [1196, 273] width 12 height 18
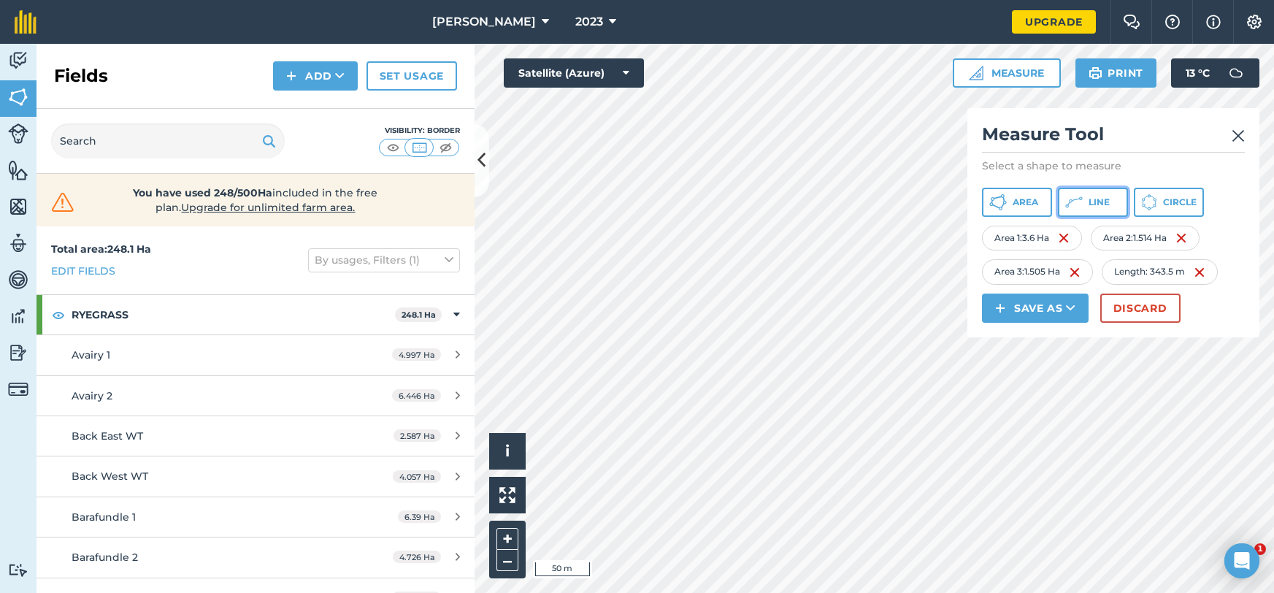
click at [1093, 205] on span "Line" at bounding box center [1099, 202] width 21 height 12
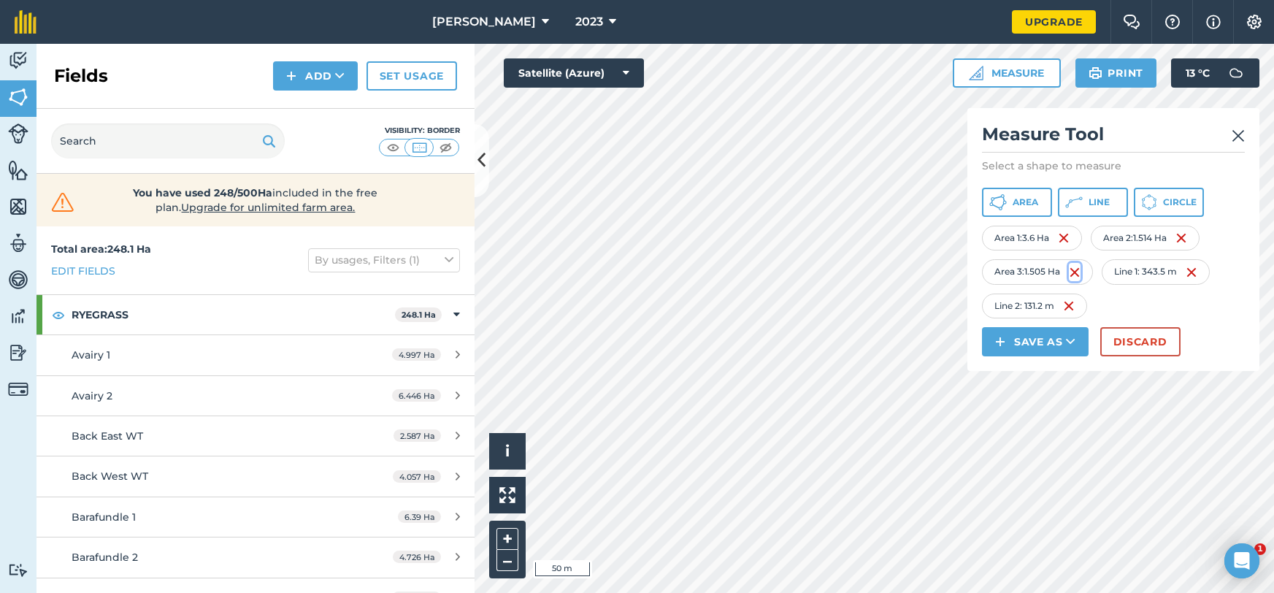
click at [1076, 269] on img at bounding box center [1075, 273] width 12 height 18
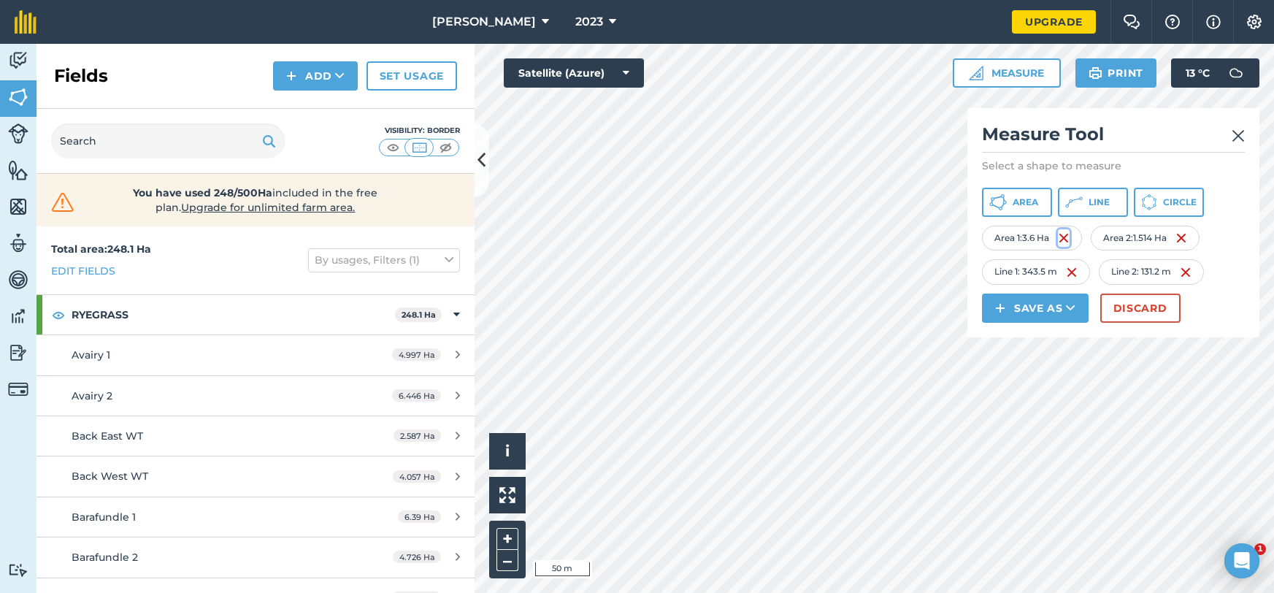
click at [1066, 237] on img at bounding box center [1064, 238] width 12 height 18
click at [1060, 302] on button "Save as" at bounding box center [1035, 308] width 107 height 29
click at [1040, 406] on link "Note" at bounding box center [1036, 407] width 102 height 32
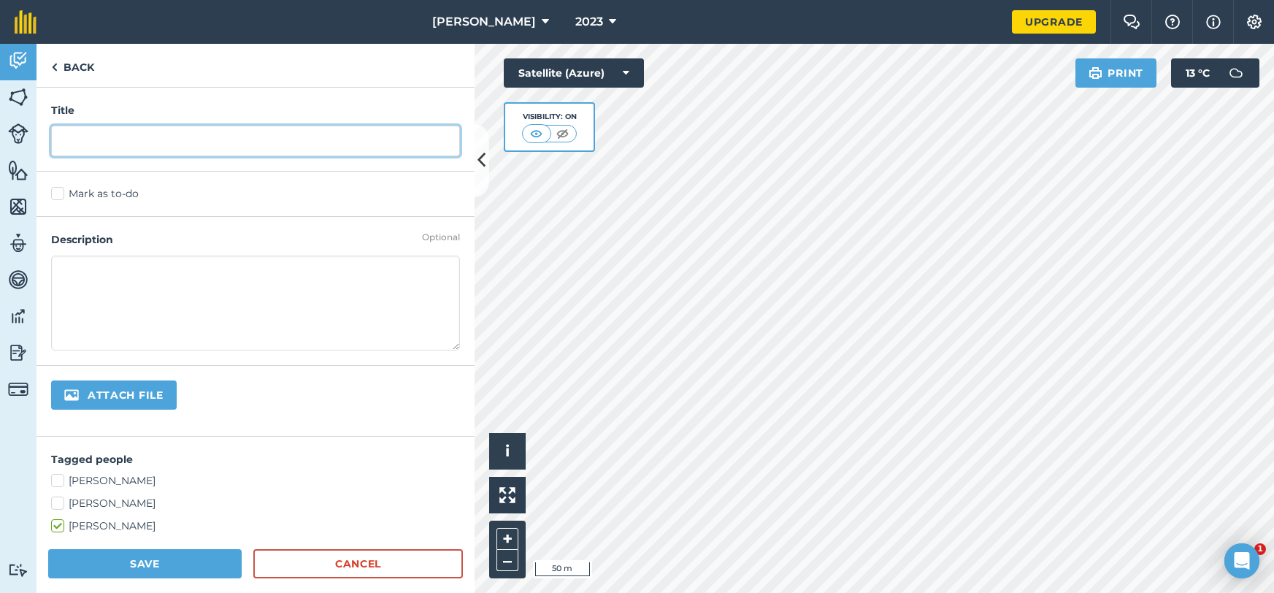
click at [286, 134] on input "text" at bounding box center [255, 141] width 409 height 31
type input "bara"
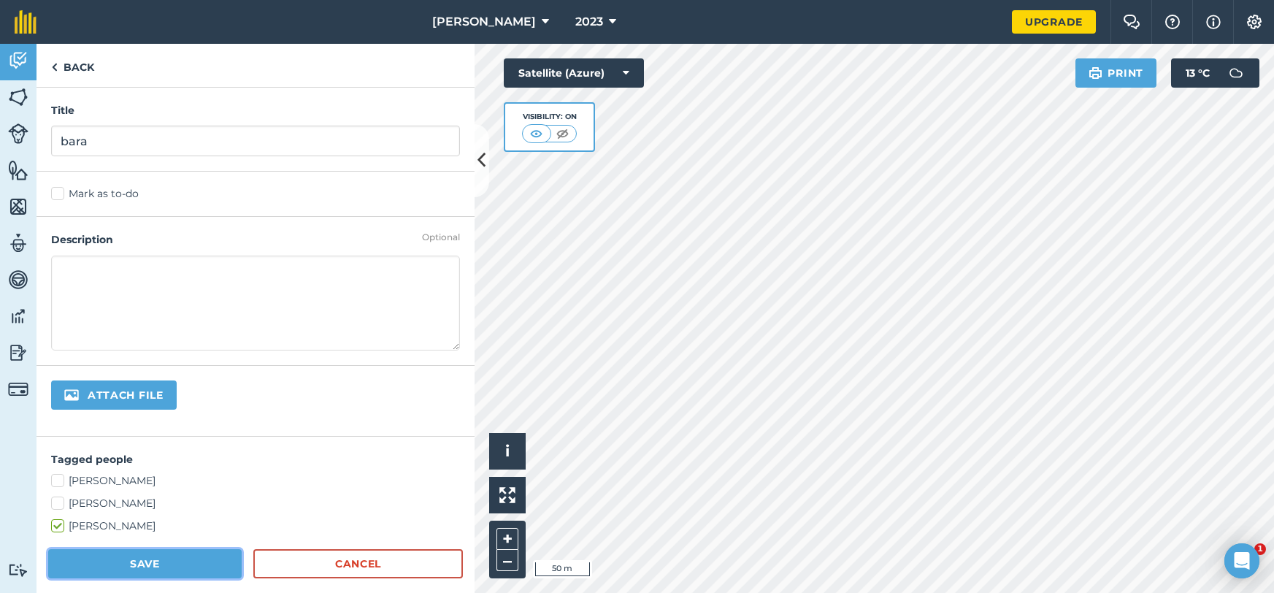
click at [137, 563] on button "Save" at bounding box center [145, 563] width 194 height 29
